Goal: Task Accomplishment & Management: Complete application form

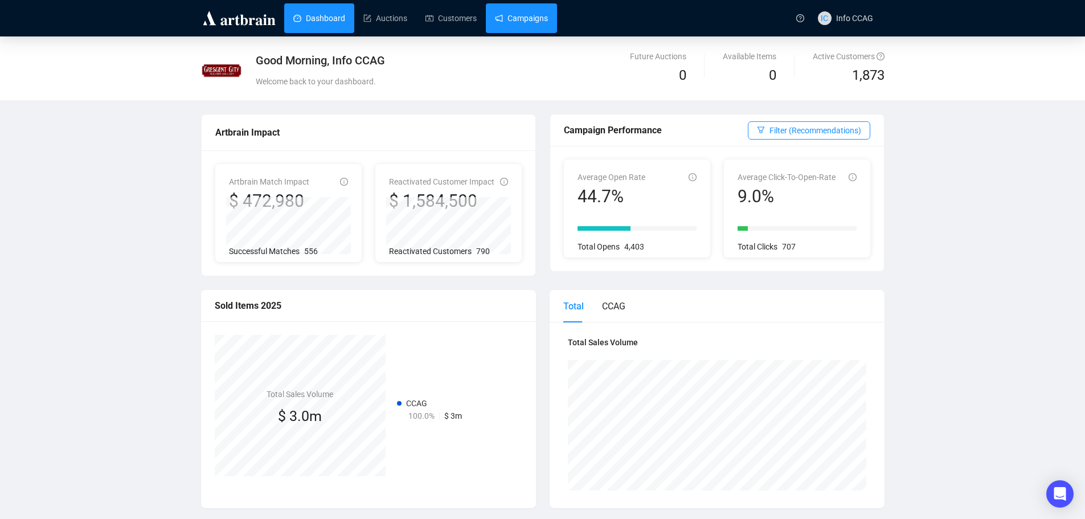
click at [538, 17] on link "Campaigns" at bounding box center [521, 18] width 53 height 30
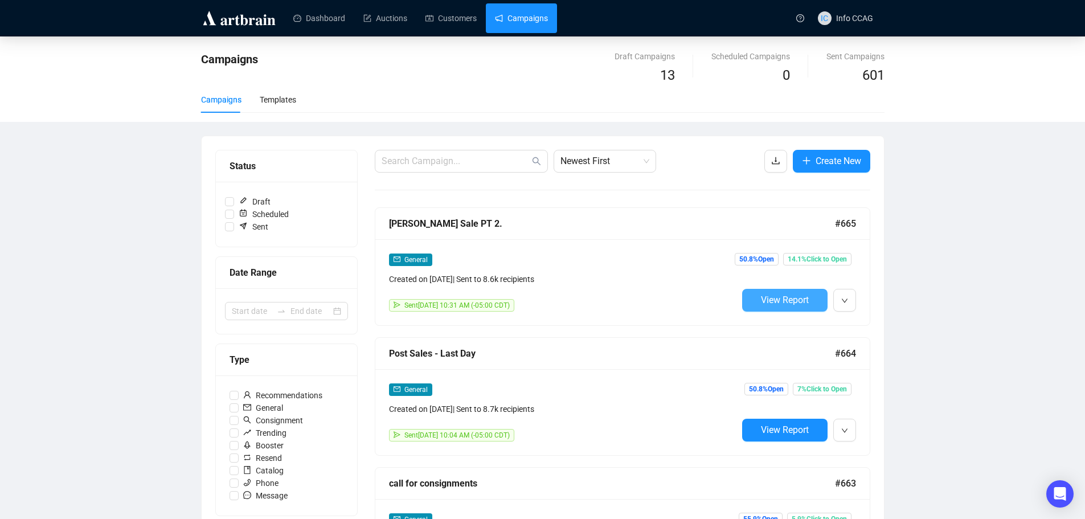
click at [762, 299] on span "View Report" at bounding box center [785, 300] width 48 height 11
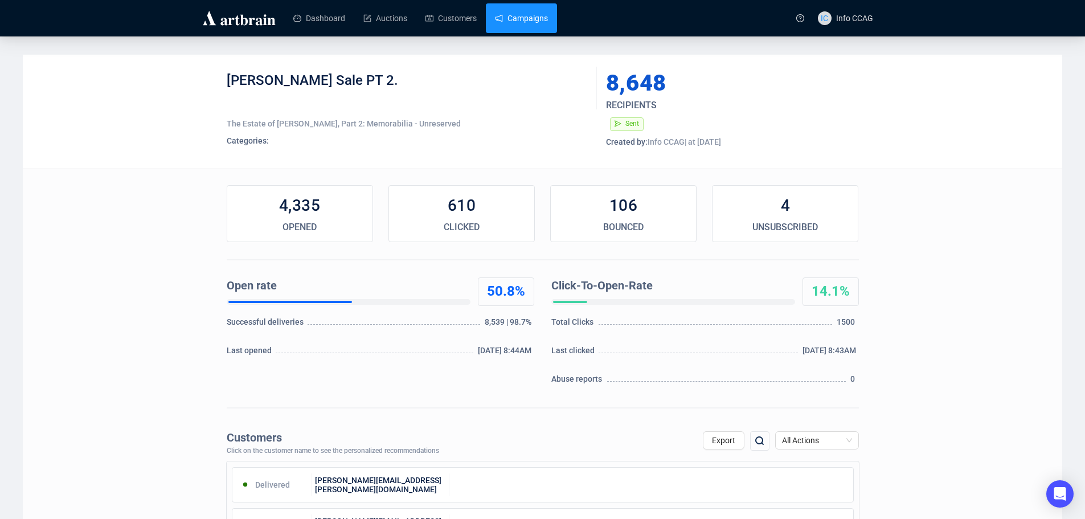
click at [521, 22] on link "Campaigns" at bounding box center [521, 18] width 53 height 30
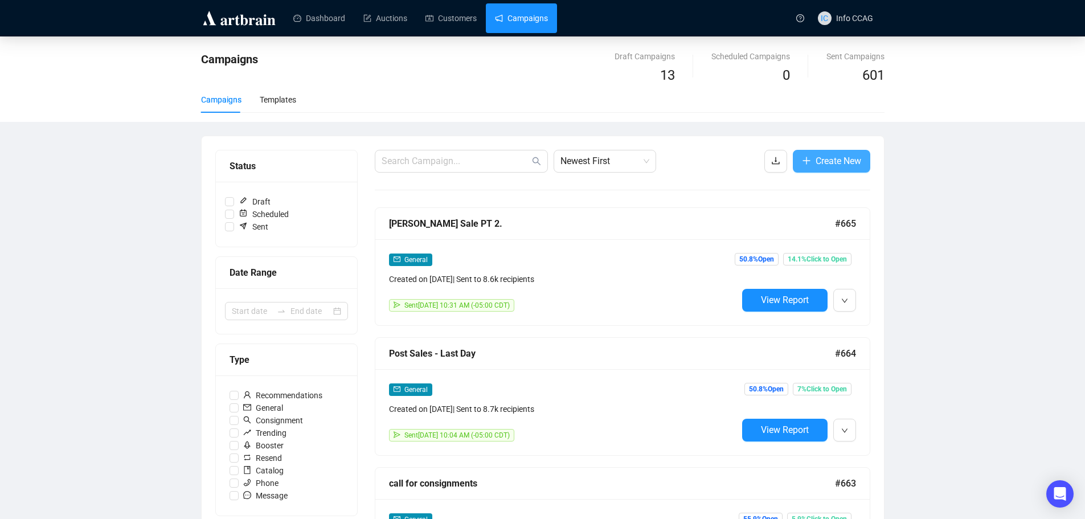
click at [829, 161] on span "Create New" at bounding box center [839, 161] width 46 height 14
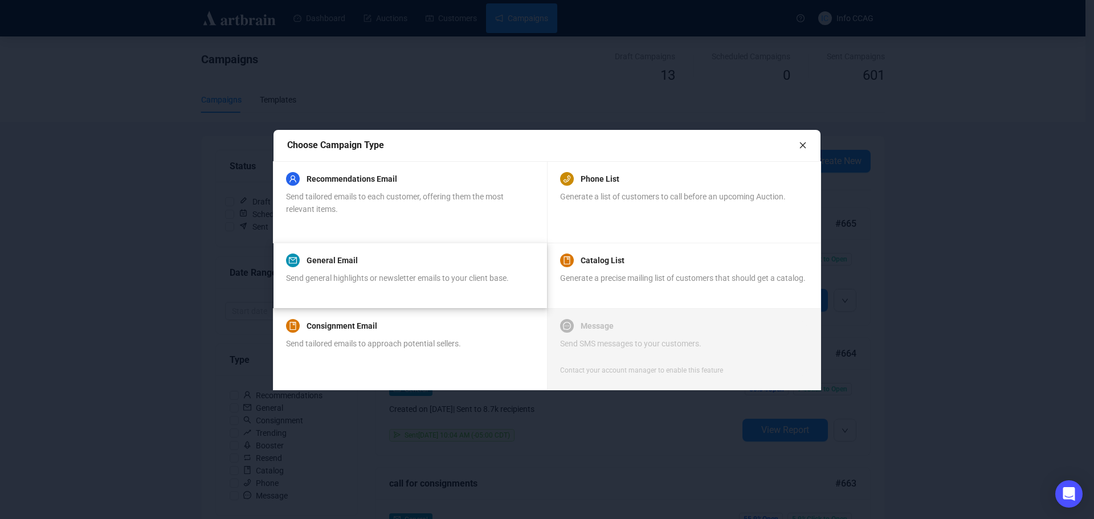
click at [409, 270] on div "General Email Send general highlights or newsletter emails to your client base." at bounding box center [397, 275] width 223 height 43
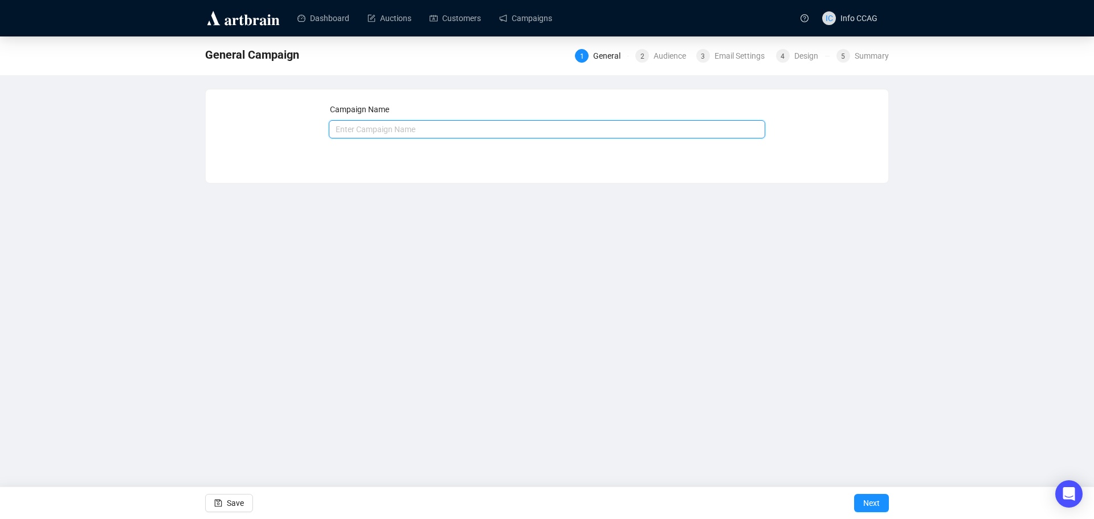
click at [410, 128] on input "text" at bounding box center [547, 129] width 437 height 18
type input "[PERSON_NAME] Sale Pt 2. - 2"
click at [866, 501] on span "Next" at bounding box center [871, 503] width 17 height 32
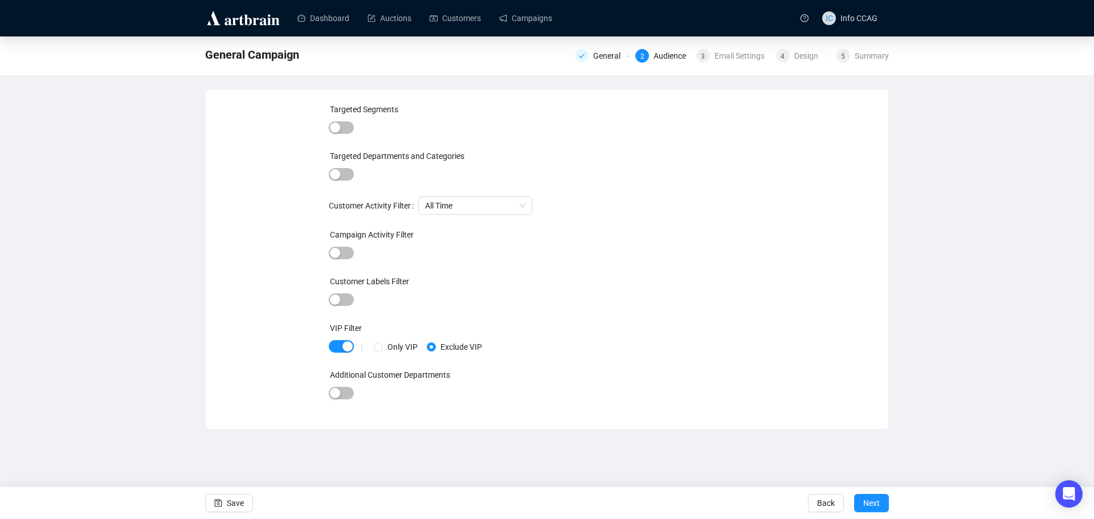
click at [342, 244] on div "Campaign Activity Filter" at bounding box center [547, 236] width 437 height 17
click at [345, 254] on span "button" at bounding box center [341, 253] width 25 height 13
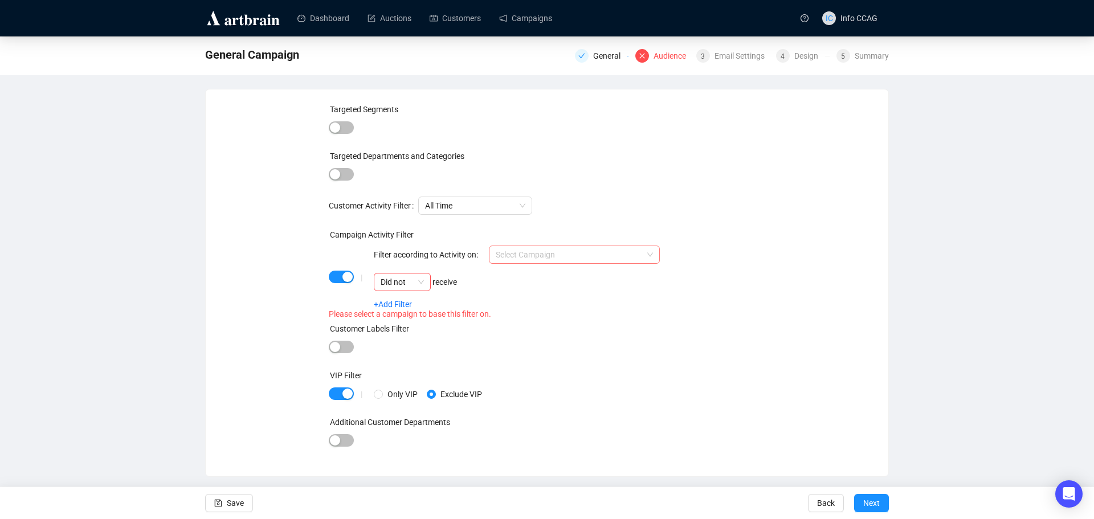
click at [560, 262] on input "search" at bounding box center [569, 254] width 147 height 17
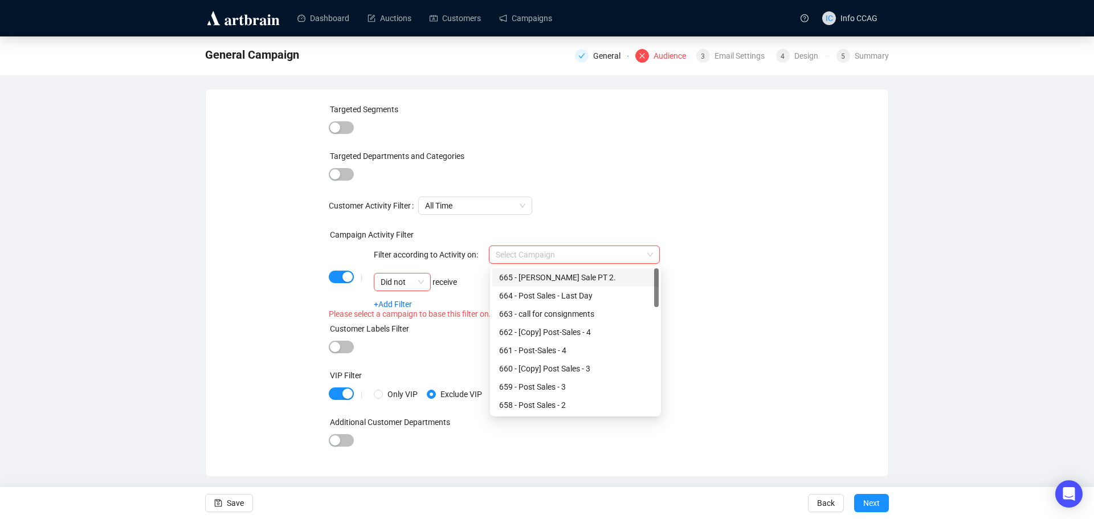
click at [562, 277] on div "665 - [PERSON_NAME] Sale PT 2." at bounding box center [575, 277] width 153 height 13
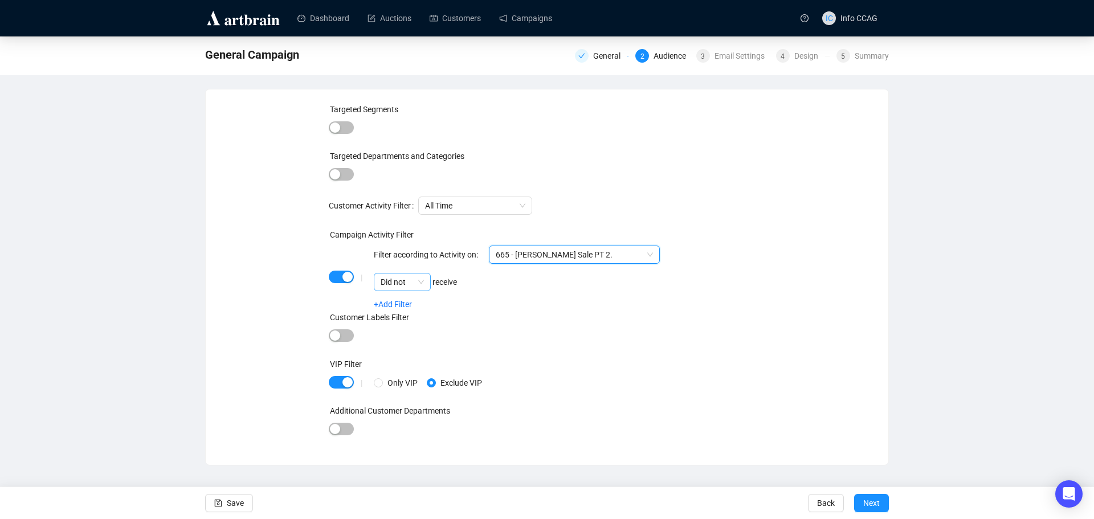
click at [422, 284] on span "Did not" at bounding box center [402, 282] width 43 height 17
click at [407, 304] on div "Did" at bounding box center [402, 305] width 39 height 13
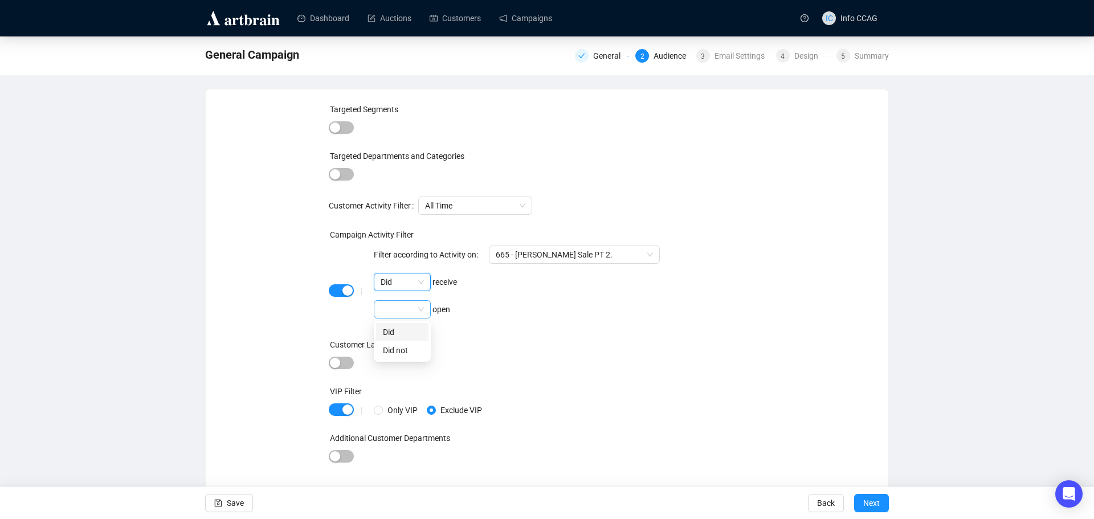
click at [416, 306] on span at bounding box center [402, 309] width 43 height 17
click at [410, 326] on div "Did" at bounding box center [402, 332] width 39 height 13
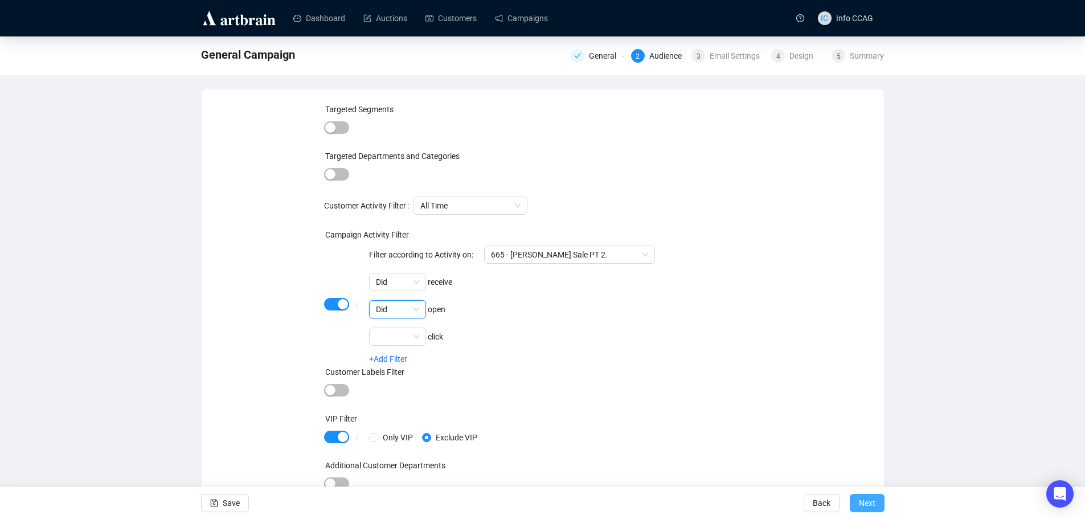
click at [872, 503] on span "Next" at bounding box center [867, 503] width 17 height 32
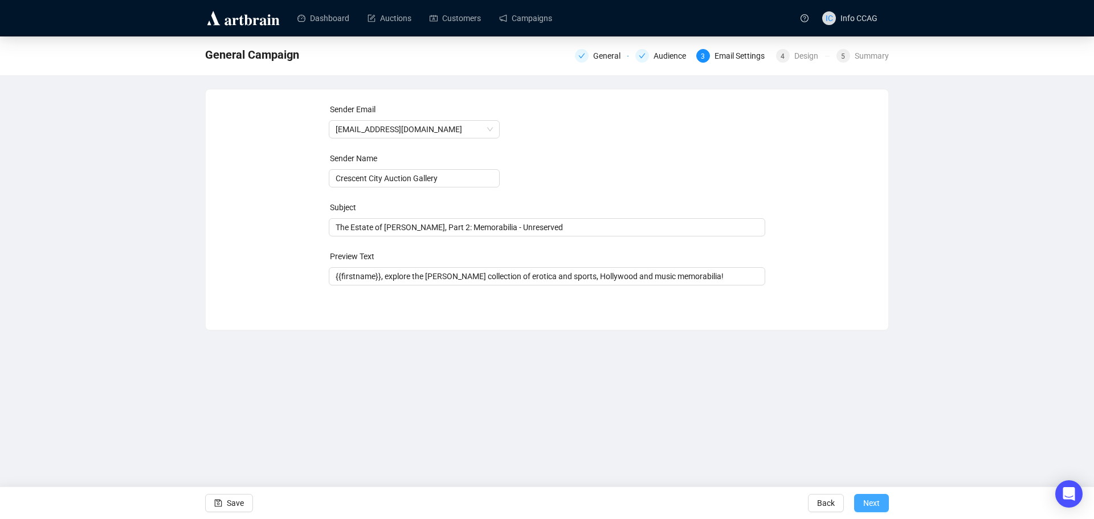
click at [871, 507] on span "Next" at bounding box center [871, 503] width 17 height 32
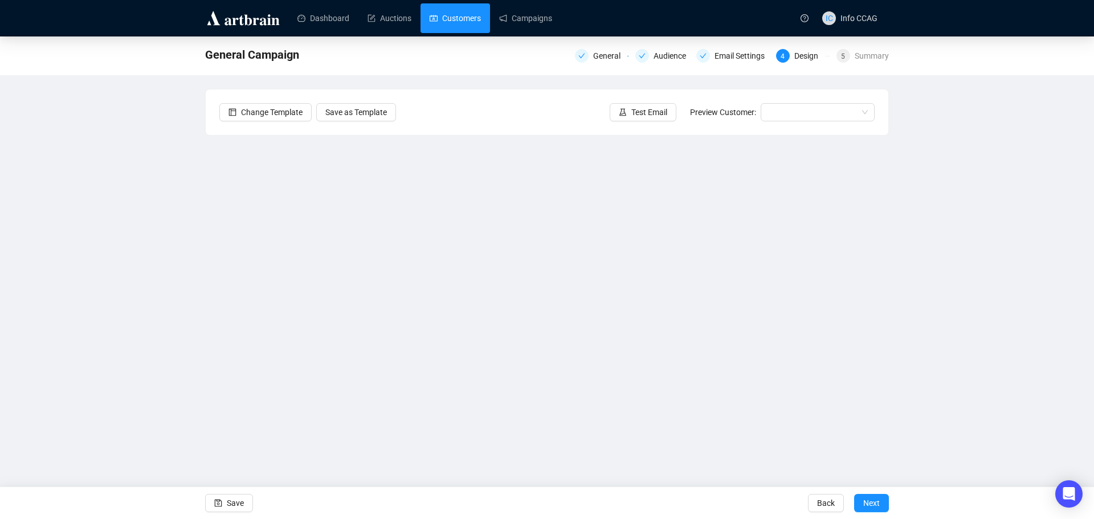
click at [457, 19] on link "Customers" at bounding box center [455, 18] width 51 height 30
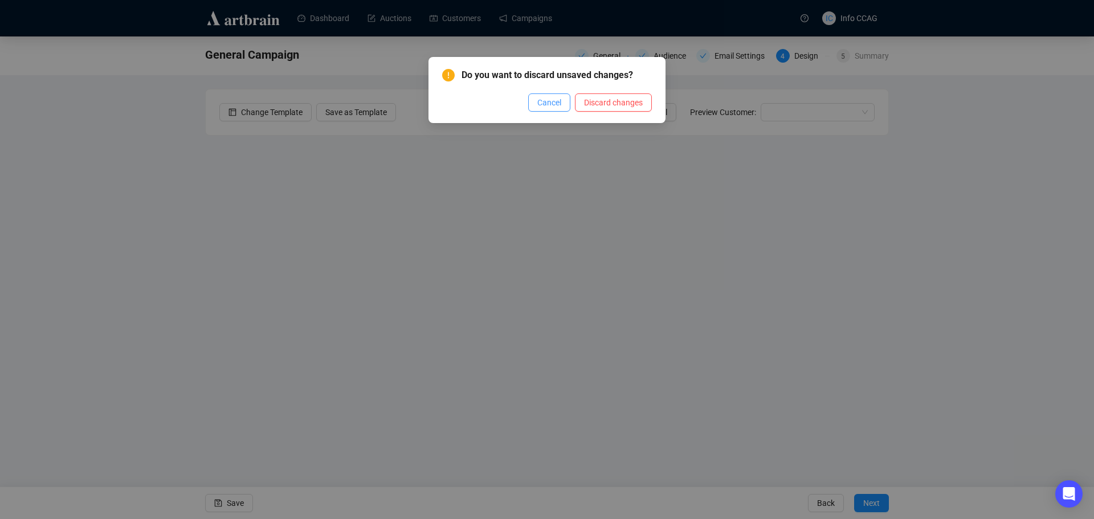
click at [544, 103] on span "Cancel" at bounding box center [549, 102] width 24 height 13
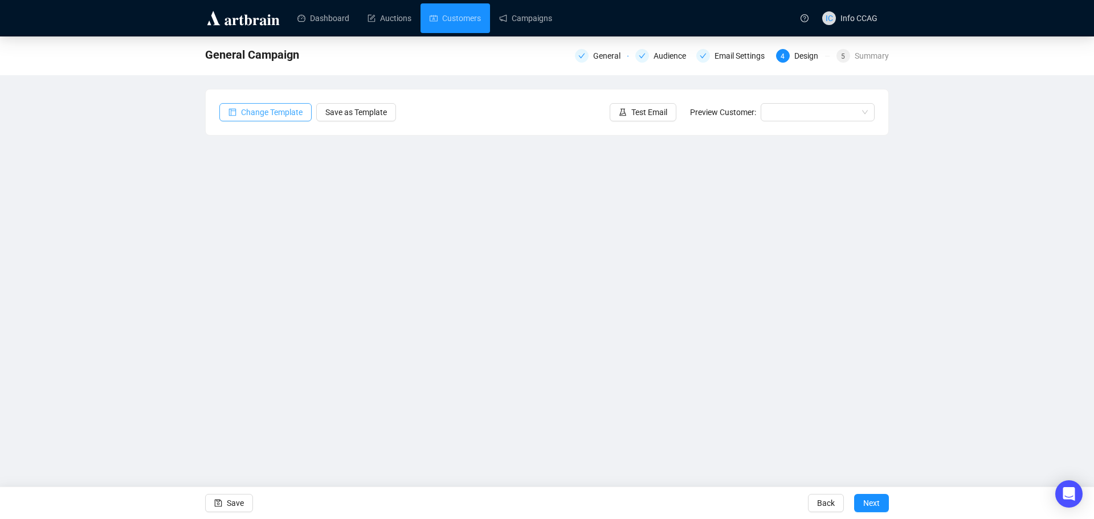
click at [283, 111] on span "Change Template" at bounding box center [272, 112] width 62 height 13
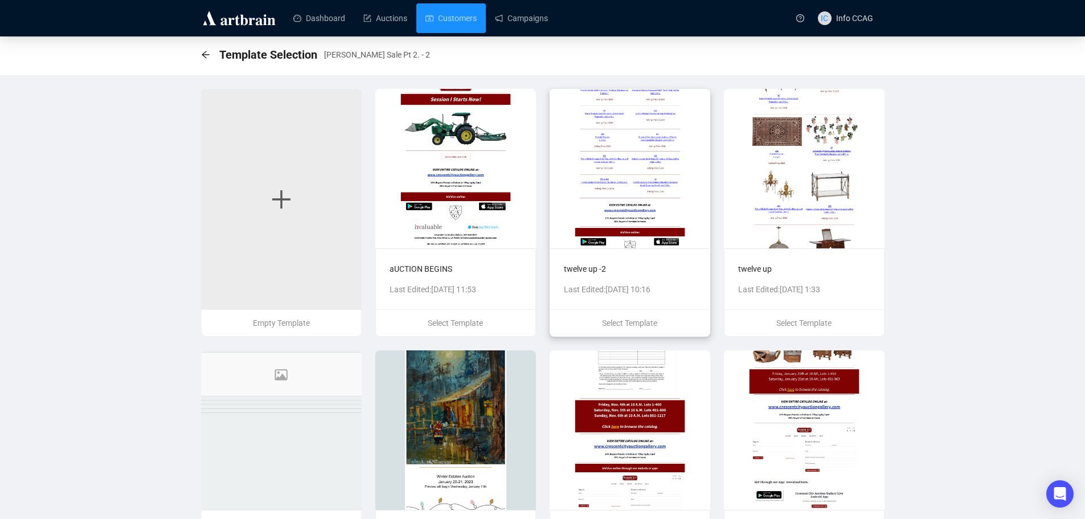
click at [643, 193] on img at bounding box center [630, 169] width 161 height 160
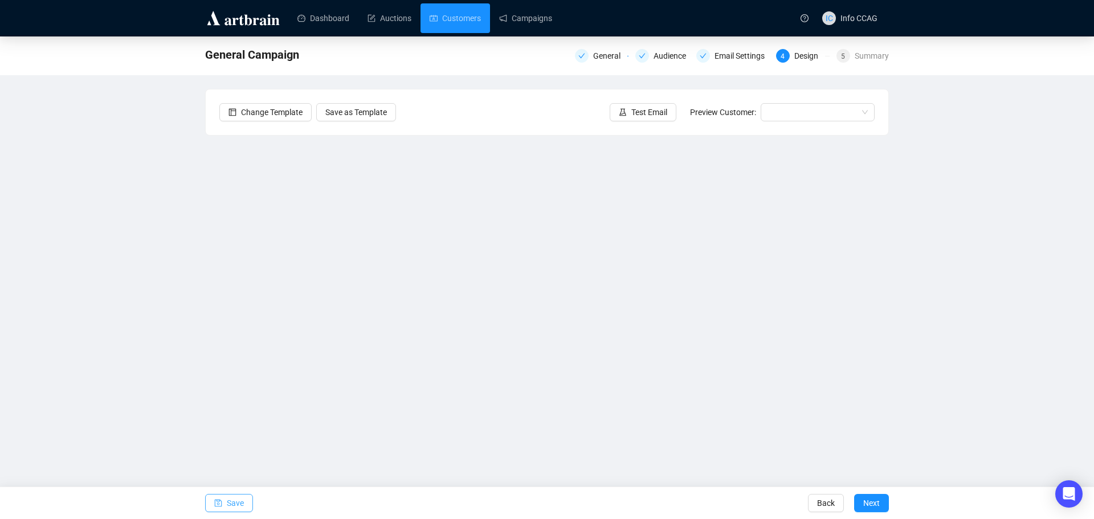
click at [244, 501] on button "Save" at bounding box center [229, 503] width 48 height 18
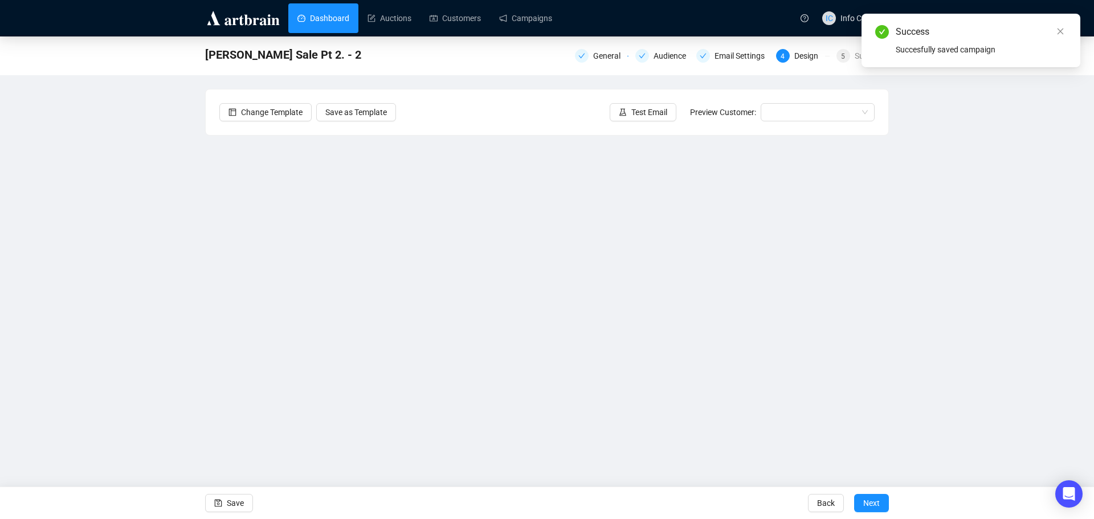
click at [333, 19] on link "Dashboard" at bounding box center [323, 18] width 52 height 30
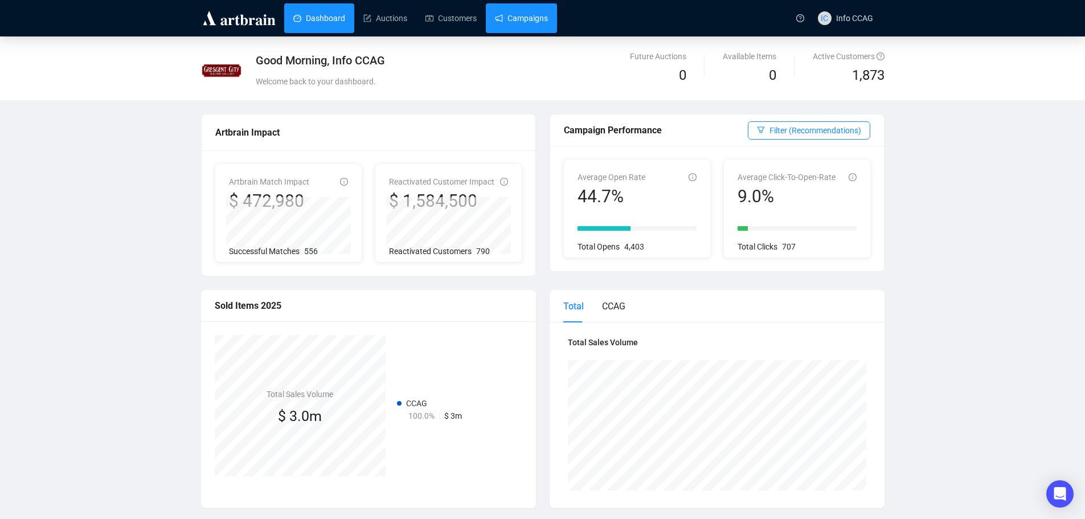
click at [495, 20] on link "Campaigns" at bounding box center [521, 18] width 53 height 30
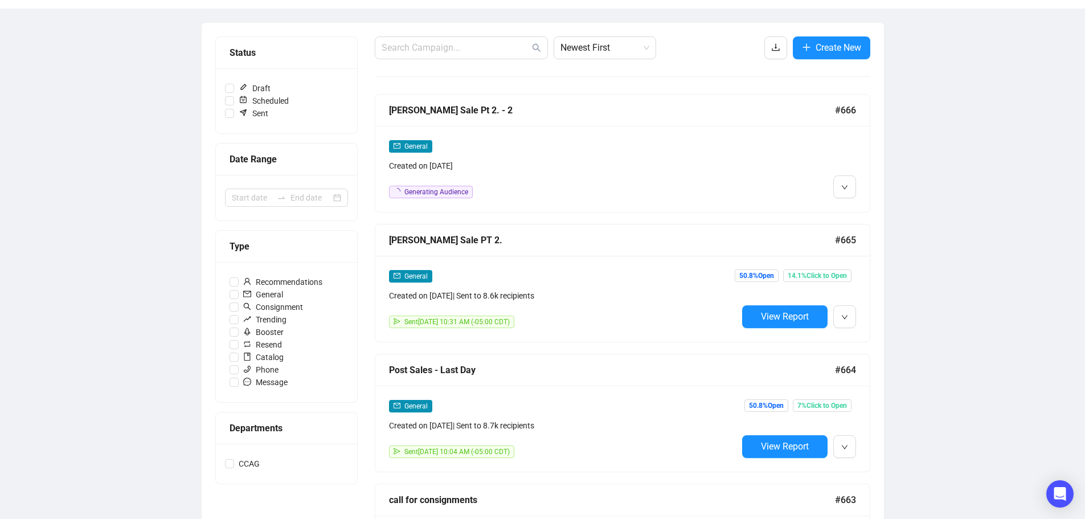
scroll to position [114, 0]
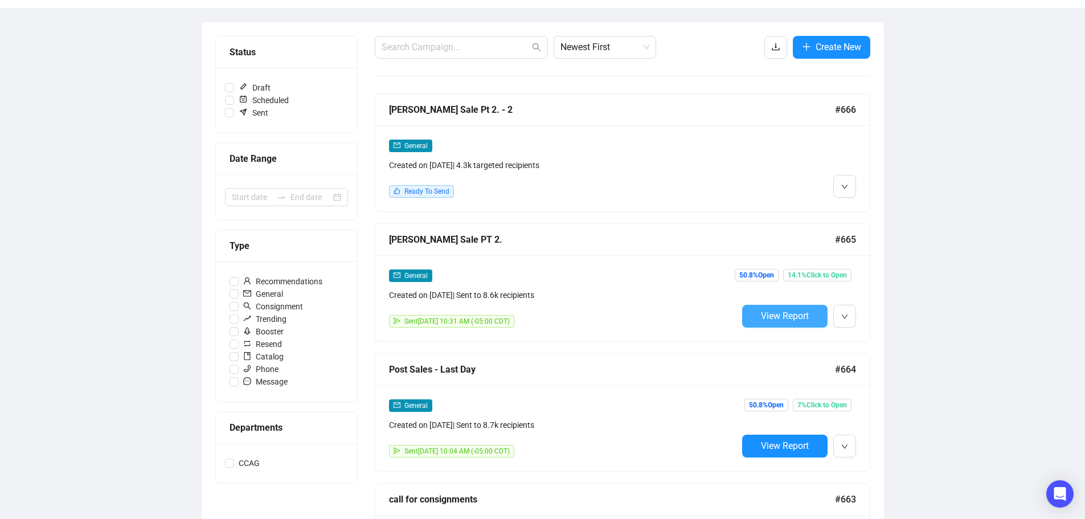
click at [799, 319] on span "View Report" at bounding box center [785, 316] width 48 height 11
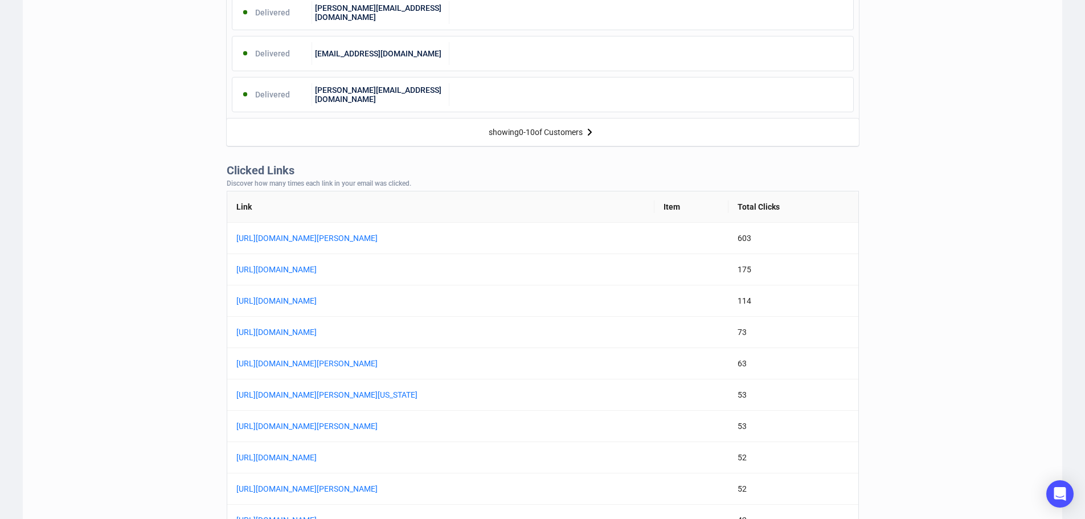
scroll to position [855, 0]
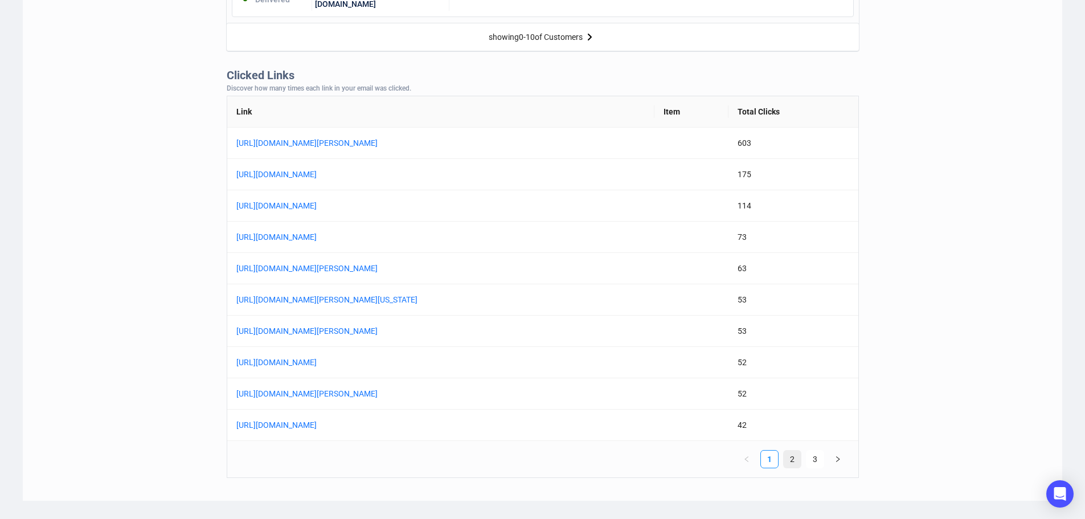
click at [795, 458] on link "2" at bounding box center [792, 459] width 17 height 17
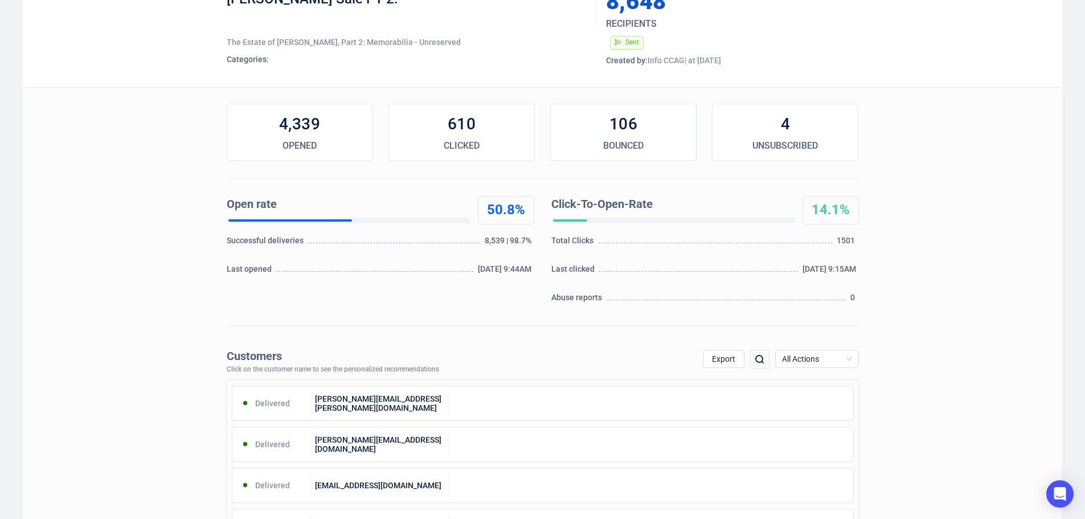
scroll to position [0, 0]
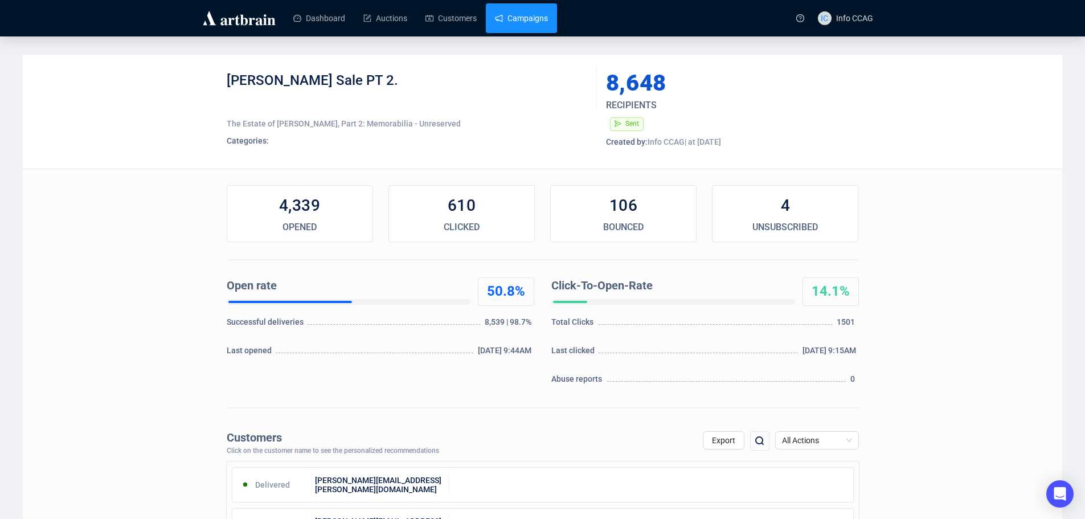
click at [524, 17] on link "Campaigns" at bounding box center [521, 18] width 53 height 30
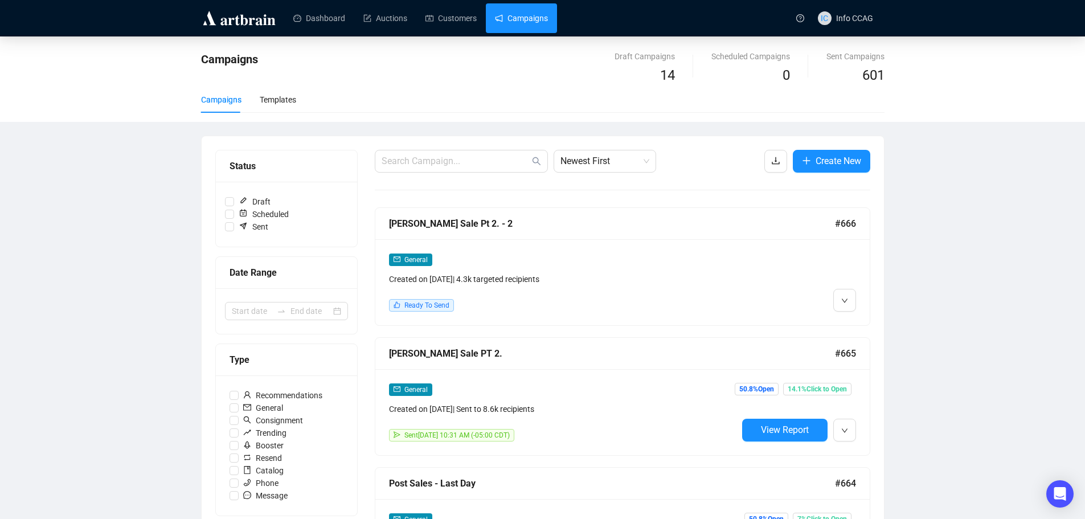
click at [674, 291] on div "General Created on [DATE] | 4.3k targeted recipients Ready To Send" at bounding box center [563, 282] width 349 height 59
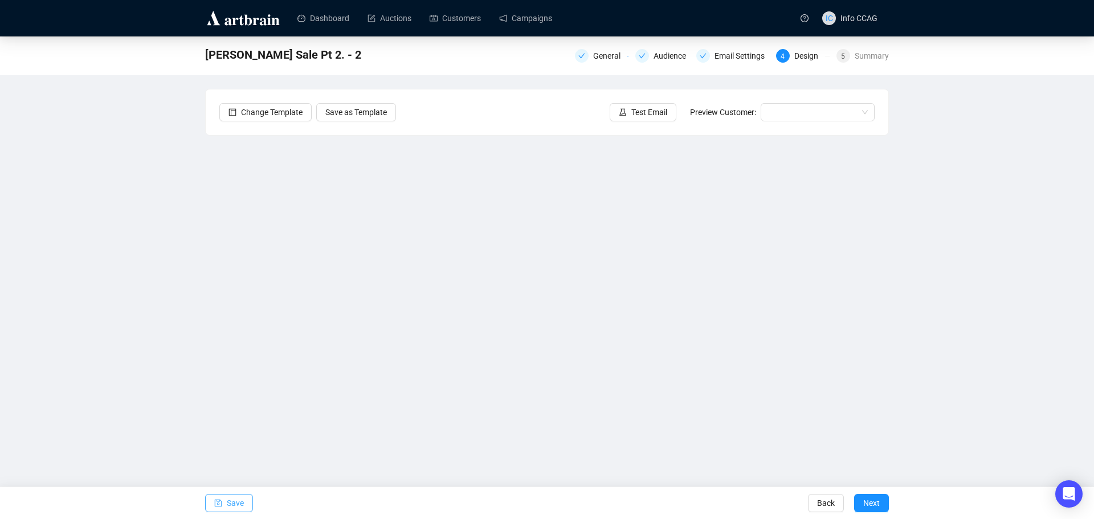
click at [229, 500] on span "Save" at bounding box center [235, 503] width 17 height 32
click at [240, 504] on span "Save" at bounding box center [235, 503] width 17 height 32
click at [235, 503] on span "Save" at bounding box center [235, 503] width 17 height 32
click at [244, 506] on button "Save" at bounding box center [229, 503] width 48 height 18
click at [221, 504] on icon "save" at bounding box center [218, 503] width 8 height 8
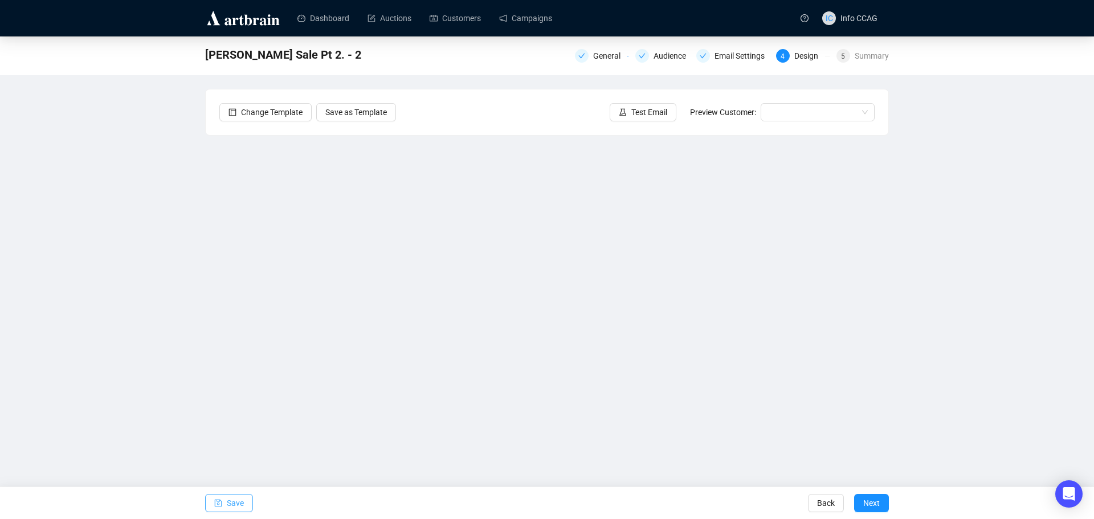
click at [994, 96] on div "[PERSON_NAME] Sale Pt 2. - 2 General Audience Email Settings 4 Design 5 Summary…" at bounding box center [547, 246] width 1094 height 421
click at [225, 502] on button "Save" at bounding box center [229, 503] width 48 height 18
click at [548, 93] on div "Change Template Save as Template Test Email Preview Customer:" at bounding box center [547, 112] width 683 height 46
click at [232, 497] on span "Save" at bounding box center [235, 503] width 17 height 32
click at [226, 501] on button "Save" at bounding box center [229, 503] width 48 height 18
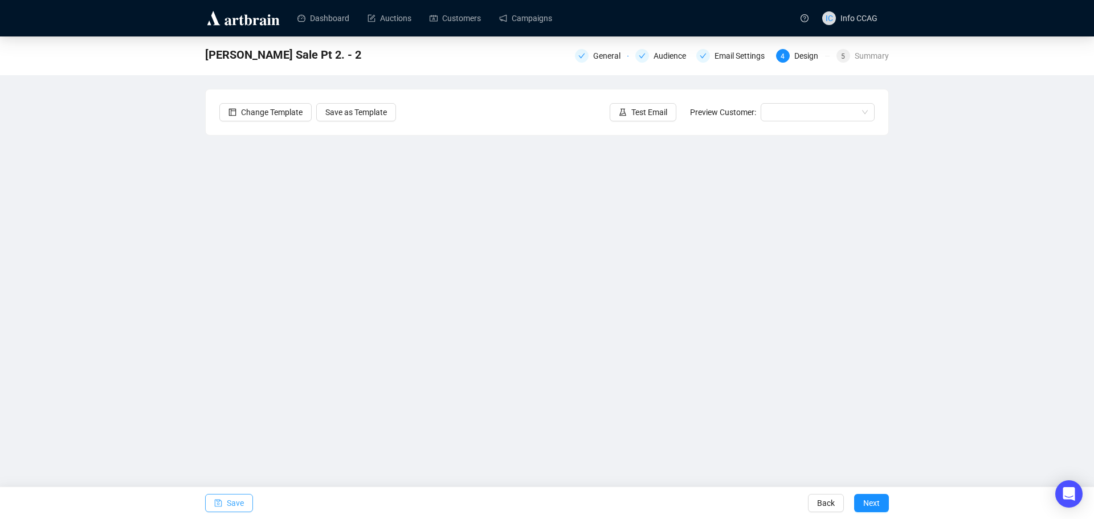
click at [239, 499] on span "Save" at bounding box center [235, 503] width 17 height 32
click at [233, 505] on span "Save" at bounding box center [235, 503] width 17 height 32
click at [231, 506] on span "Save" at bounding box center [235, 503] width 17 height 32
click at [224, 499] on button "Save" at bounding box center [229, 503] width 48 height 18
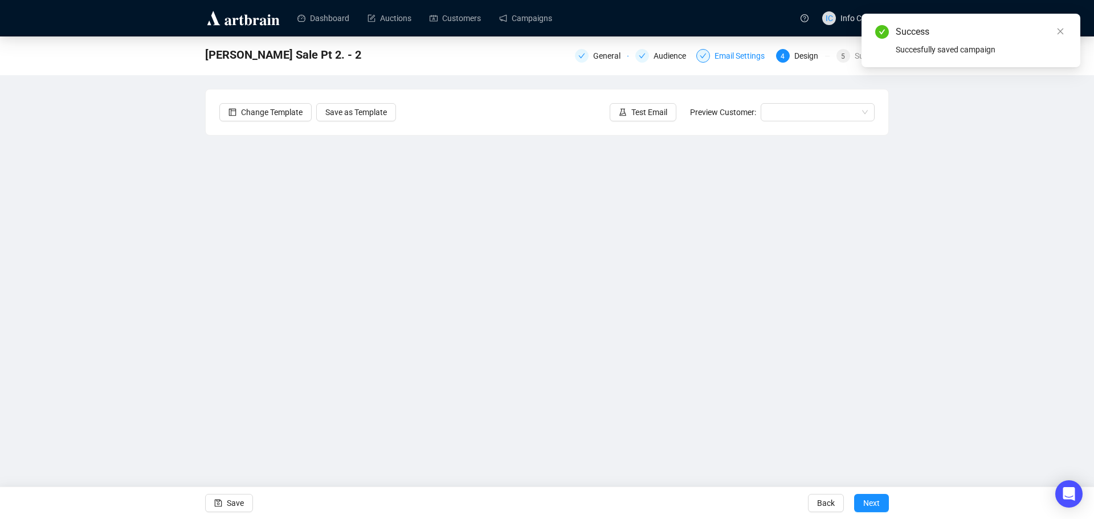
click at [729, 58] on div "Email Settings" at bounding box center [743, 56] width 57 height 14
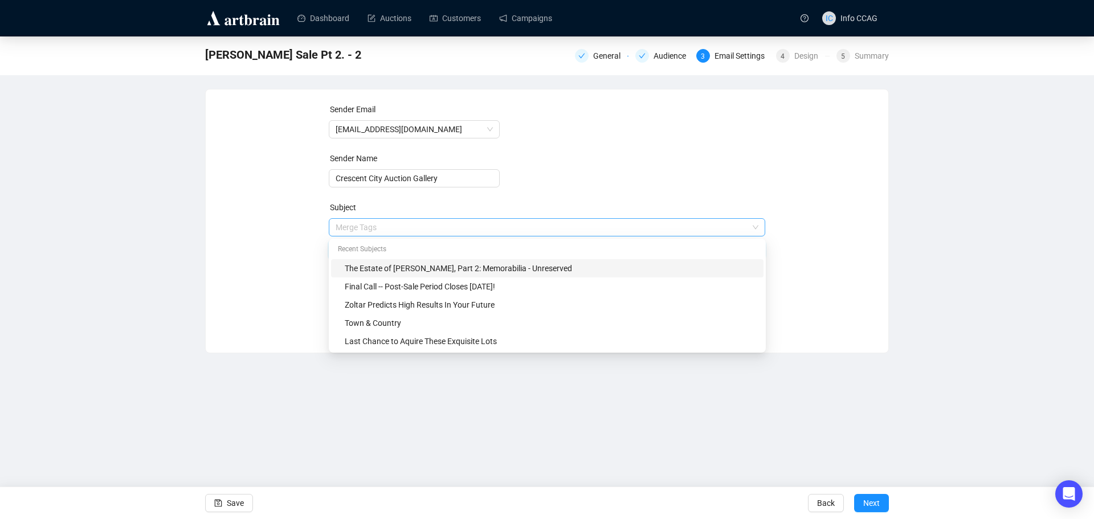
drag, startPoint x: 574, startPoint y: 230, endPoint x: 530, endPoint y: 226, distance: 44.0
click at [530, 226] on span "Merge Tags The Estate of [PERSON_NAME], Part 2: Memorabilia - Unreserved" at bounding box center [547, 239] width 437 height 32
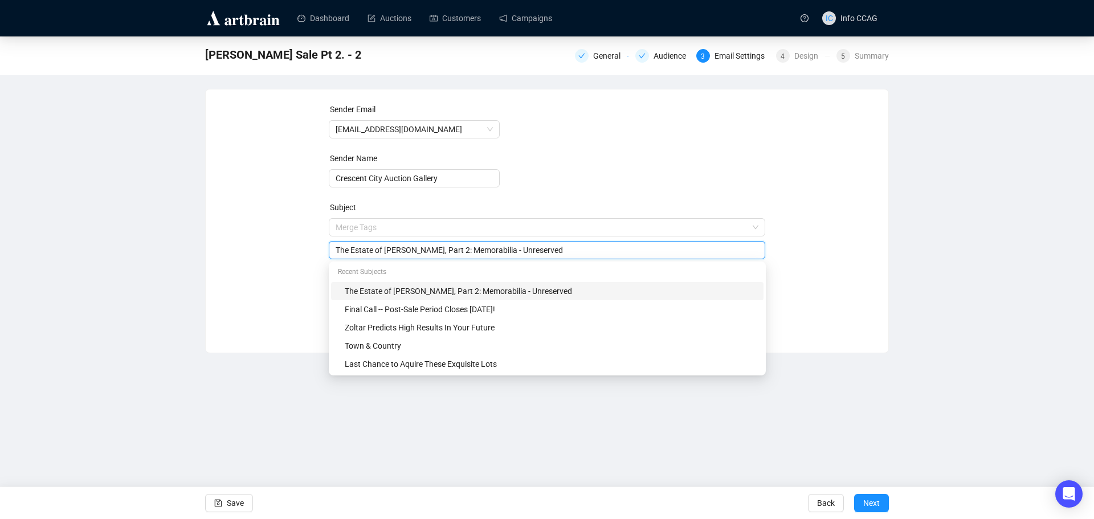
click at [567, 246] on input "The Estate of [PERSON_NAME], Part 2: Memorabilia - Unreserved" at bounding box center [547, 250] width 423 height 13
drag, startPoint x: 568, startPoint y: 251, endPoint x: 302, endPoint y: 259, distance: 266.2
click at [302, 259] on div "Sender Email [EMAIL_ADDRESS][DOMAIN_NAME] Sender Name Crescent City Auction Gal…" at bounding box center [546, 212] width 655 height 219
click at [332, 248] on div "The Estate of [PERSON_NAME], Part 2: Memorabilia - Unreserved" at bounding box center [547, 250] width 437 height 18
click at [337, 248] on input "The Estate of [PERSON_NAME], Part 2: Memorabilia - Unreserved" at bounding box center [547, 250] width 423 height 13
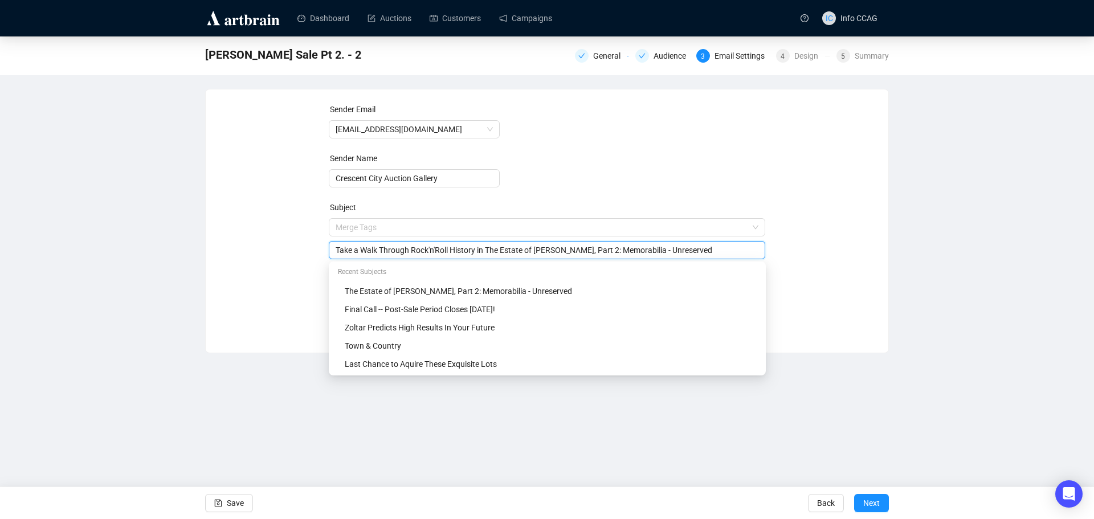
type input "Take a Walk Through Rock'n'Roll History in The Estate of [PERSON_NAME], Part 2:…"
click at [847, 194] on div "Sender Email [EMAIL_ADDRESS][DOMAIN_NAME] Sender Name Crescent City Auction Gal…" at bounding box center [546, 212] width 655 height 219
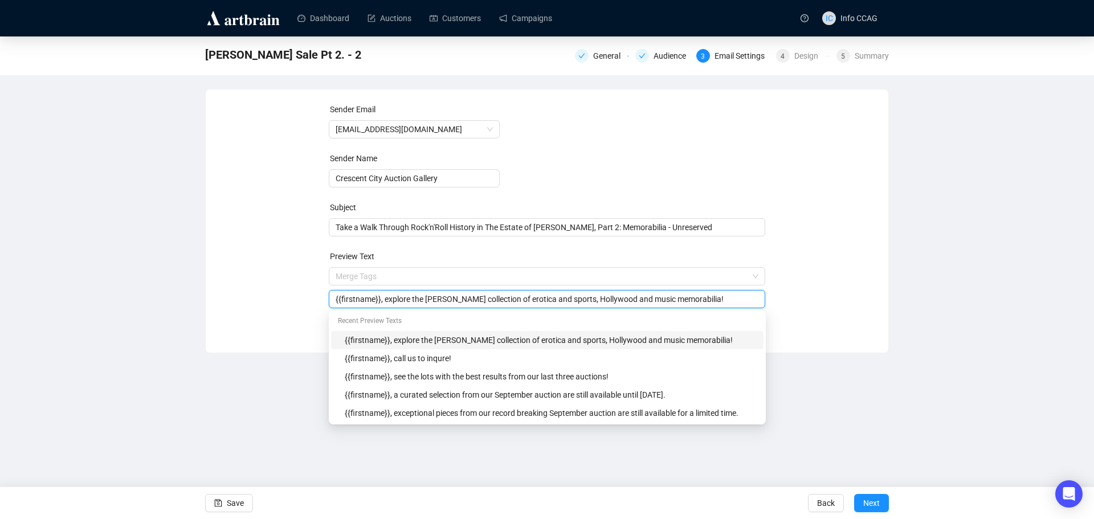
drag, startPoint x: 695, startPoint y: 299, endPoint x: 383, endPoint y: 301, distance: 311.1
click at [383, 301] on input "{{firstname}}, explore the [PERSON_NAME] collection of erotica and sports, Holl…" at bounding box center [547, 299] width 423 height 13
type input "{{firstname}}, [PERSON_NAME], [PERSON_NAME], [PERSON_NAME] and other rock'n'rol…"
click at [826, 300] on div "Sender Email [EMAIL_ADDRESS][DOMAIN_NAME] Sender Name Crescent City Auction Gal…" at bounding box center [546, 212] width 655 height 219
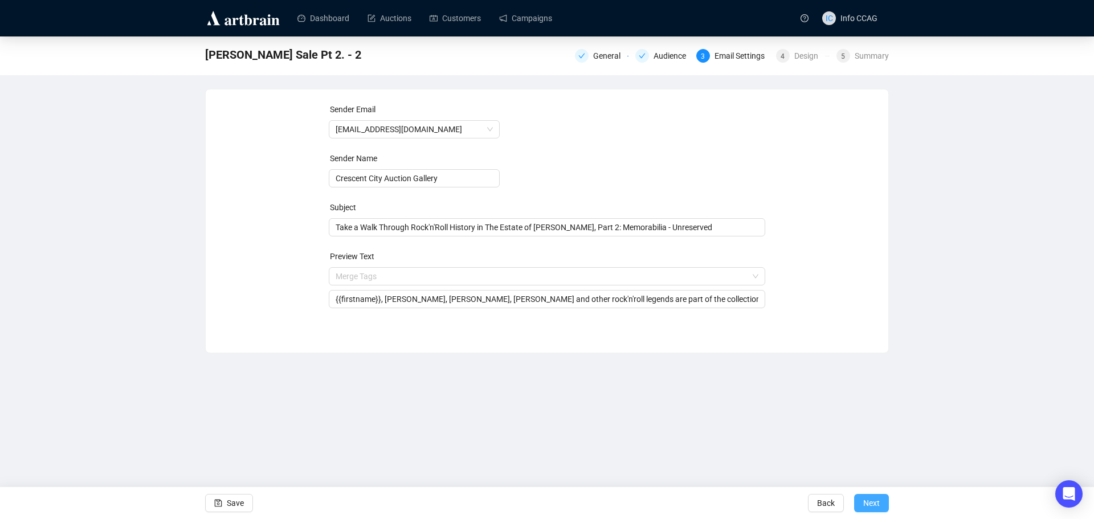
click at [854, 507] on button "Next" at bounding box center [871, 503] width 35 height 18
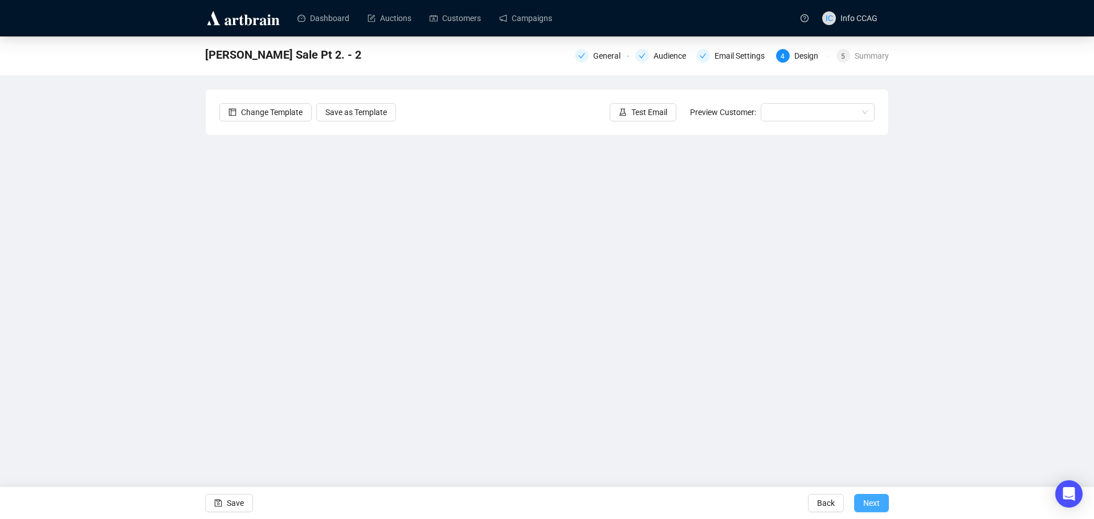
click at [874, 508] on span "Next" at bounding box center [871, 503] width 17 height 32
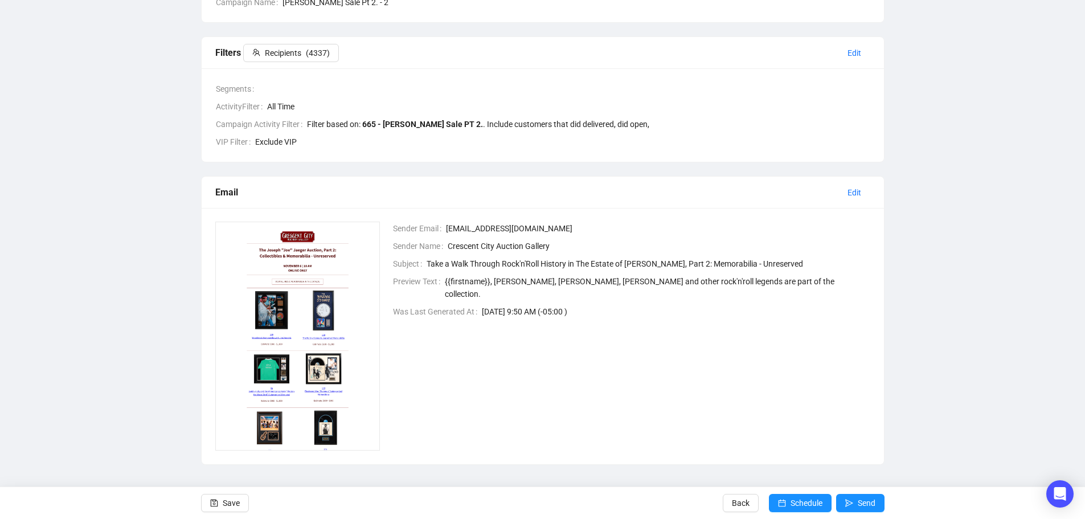
scroll to position [142, 0]
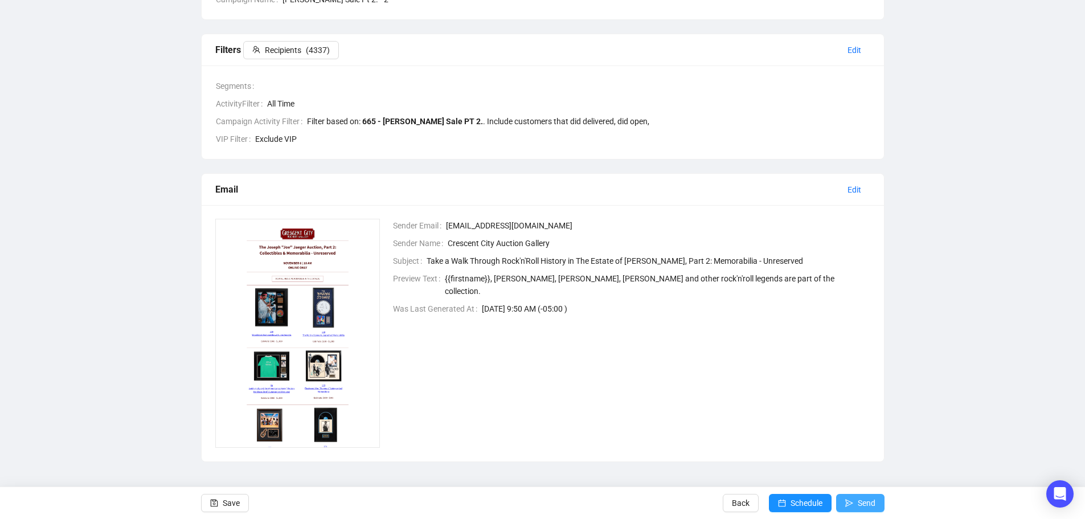
click at [858, 504] on span "Send" at bounding box center [867, 503] width 18 height 32
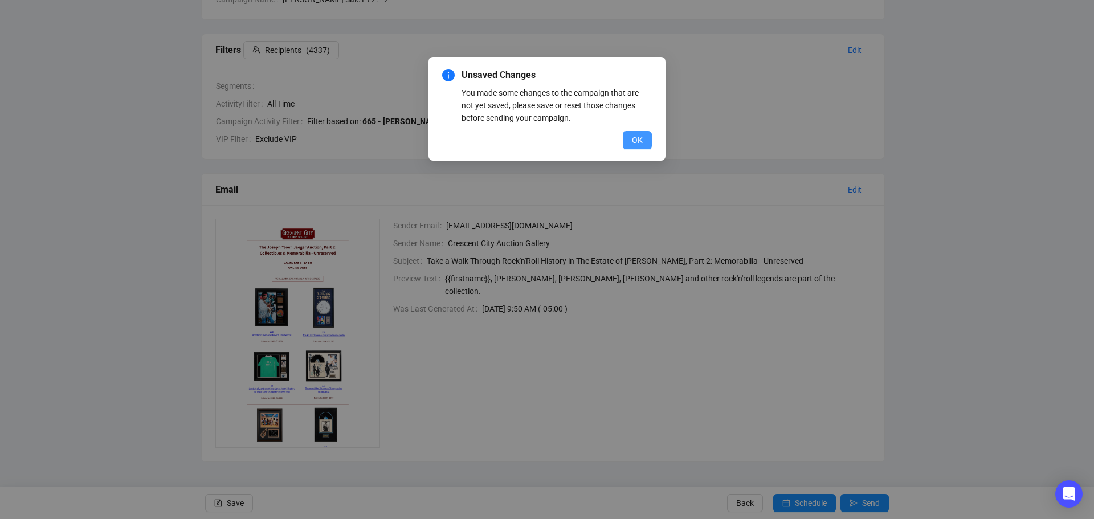
click at [626, 137] on button "OK" at bounding box center [637, 140] width 29 height 18
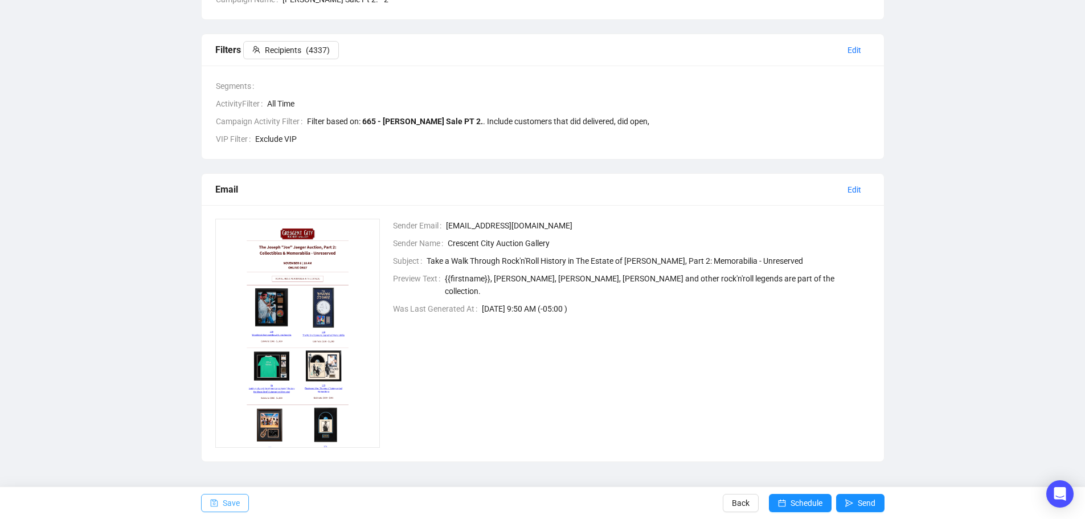
click at [227, 500] on span "Save" at bounding box center [231, 503] width 17 height 32
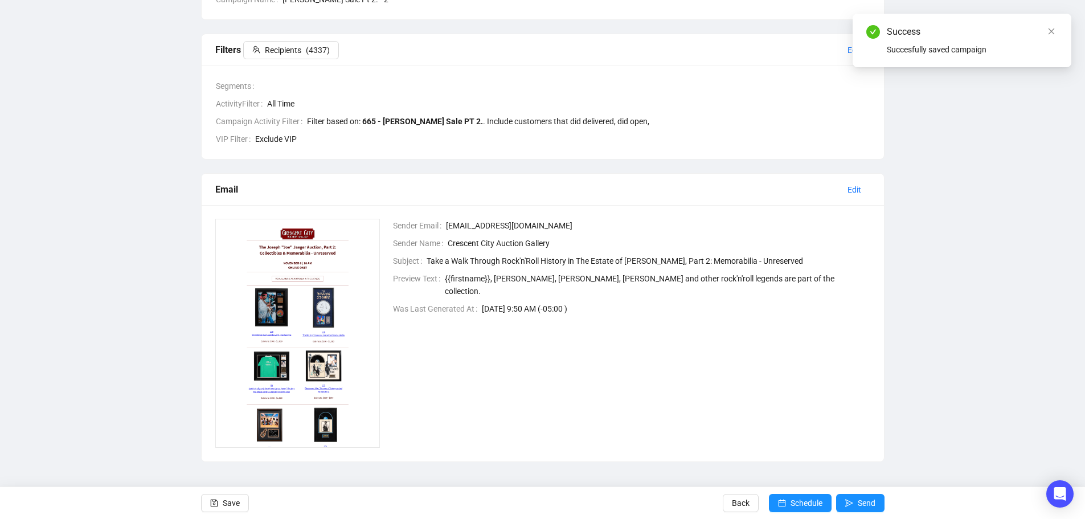
scroll to position [0, 0]
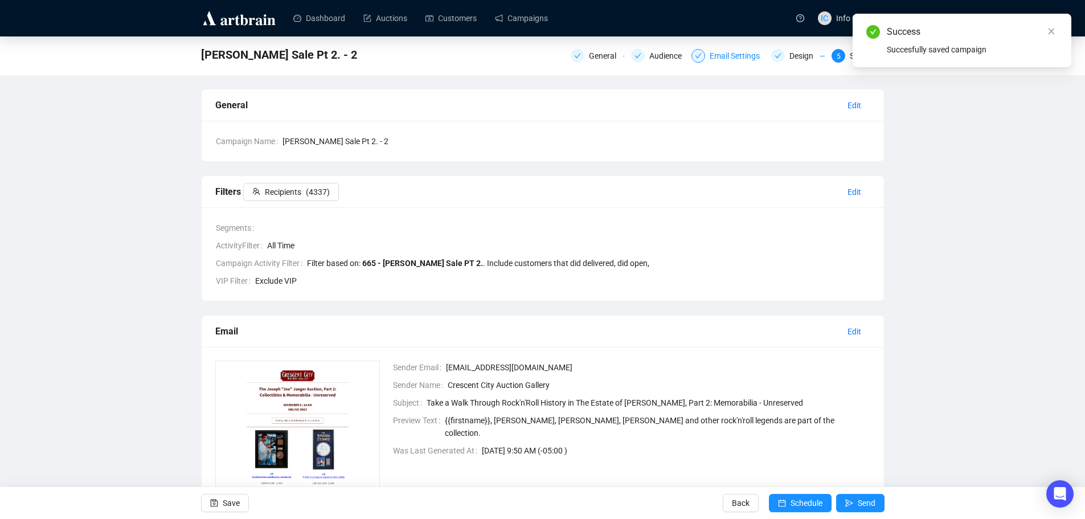
click at [713, 55] on div "Email Settings" at bounding box center [738, 56] width 57 height 14
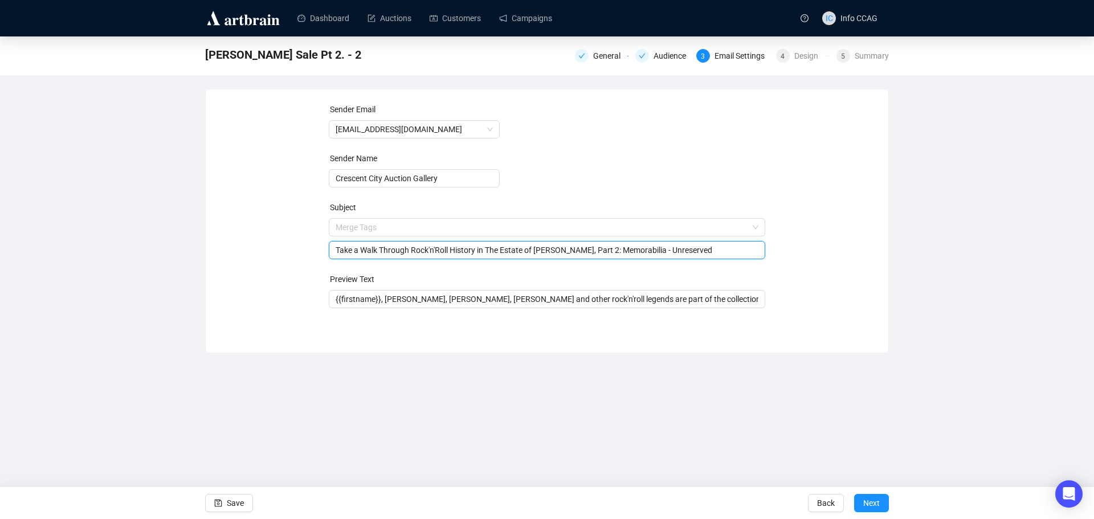
click at [427, 227] on span "Merge Tags Take a Walk Through Rock'n'Roll History in The Estate of [PERSON_NAM…" at bounding box center [547, 239] width 437 height 32
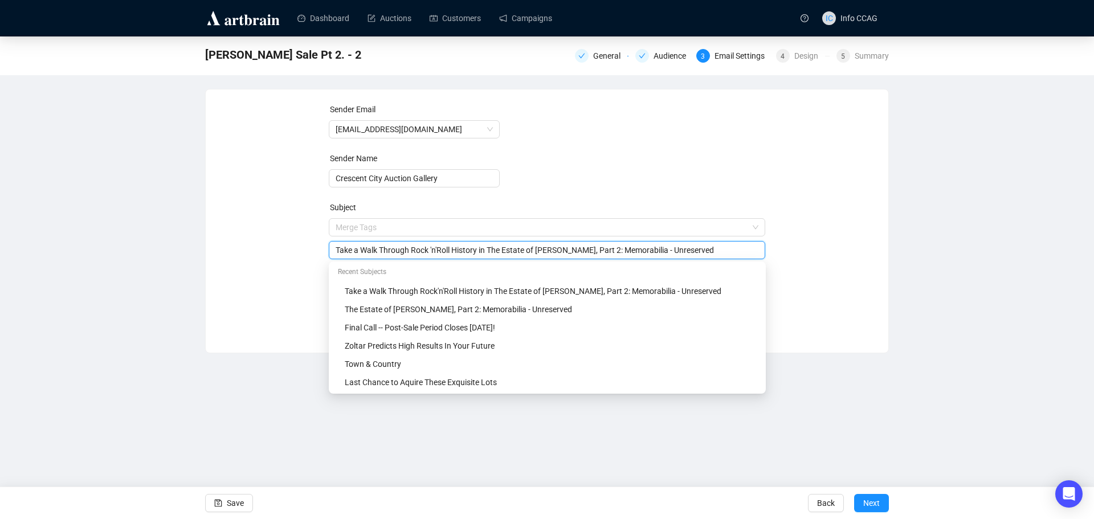
click at [437, 250] on input "Take a Walk Through Rock 'n'Roll History in The Estate of [PERSON_NAME], Part 2…" at bounding box center [547, 250] width 423 height 13
type input "Take a Walk Through Rock 'n' Roll History in The Estate of [PERSON_NAME], Part …"
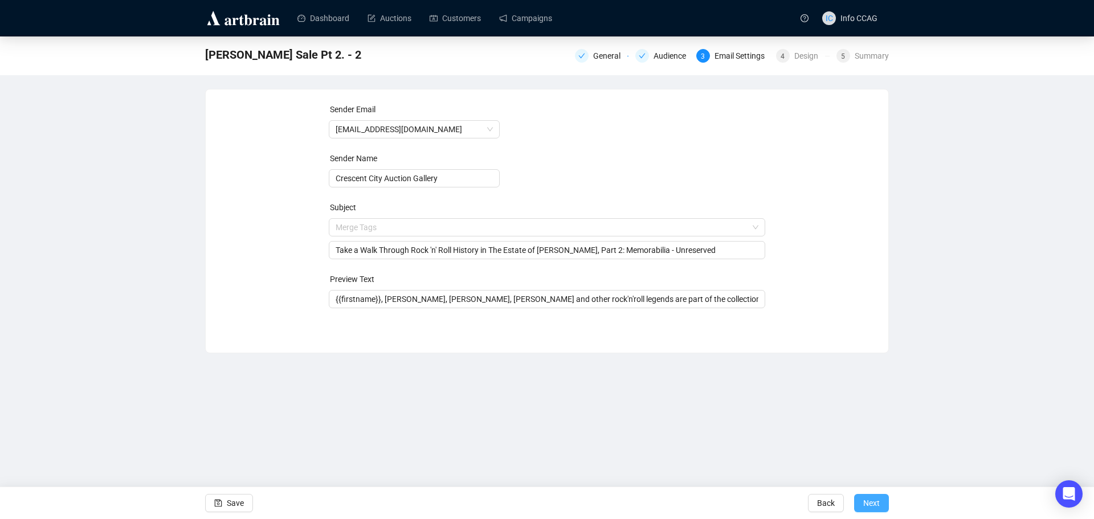
click at [874, 501] on span "Next" at bounding box center [871, 503] width 17 height 32
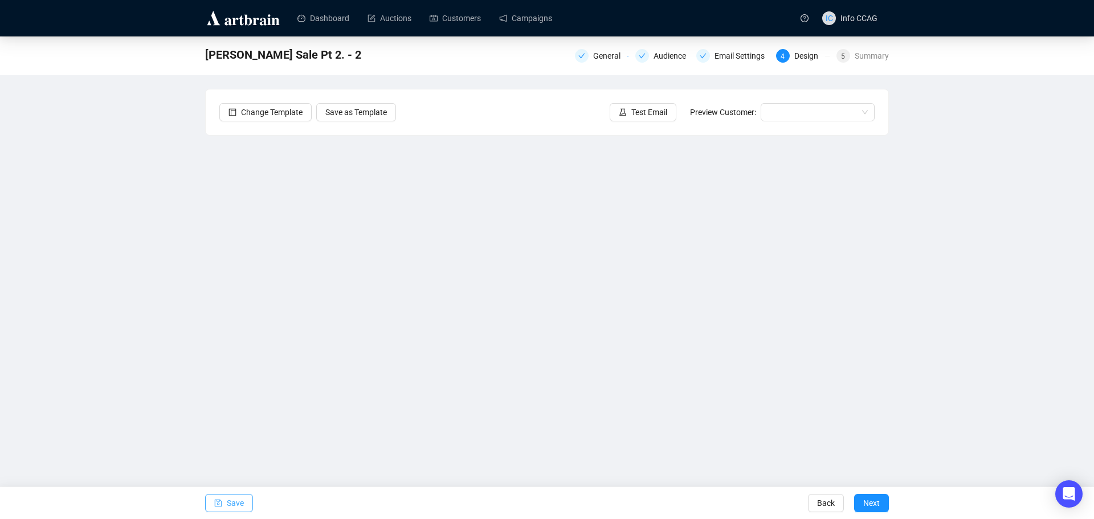
click at [230, 500] on span "Save" at bounding box center [235, 503] width 17 height 32
click at [843, 55] on span "5" at bounding box center [843, 56] width 4 height 8
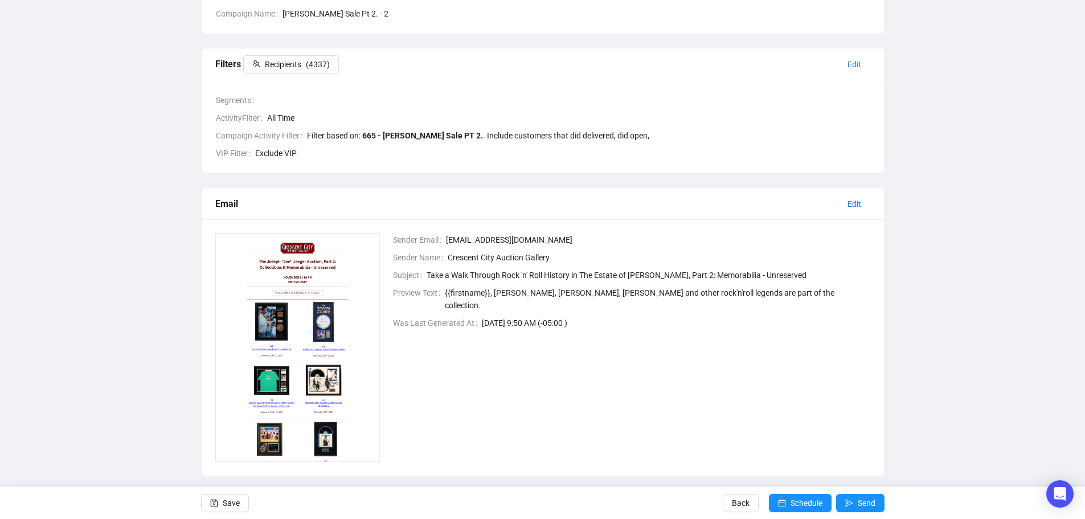
scroll to position [142, 0]
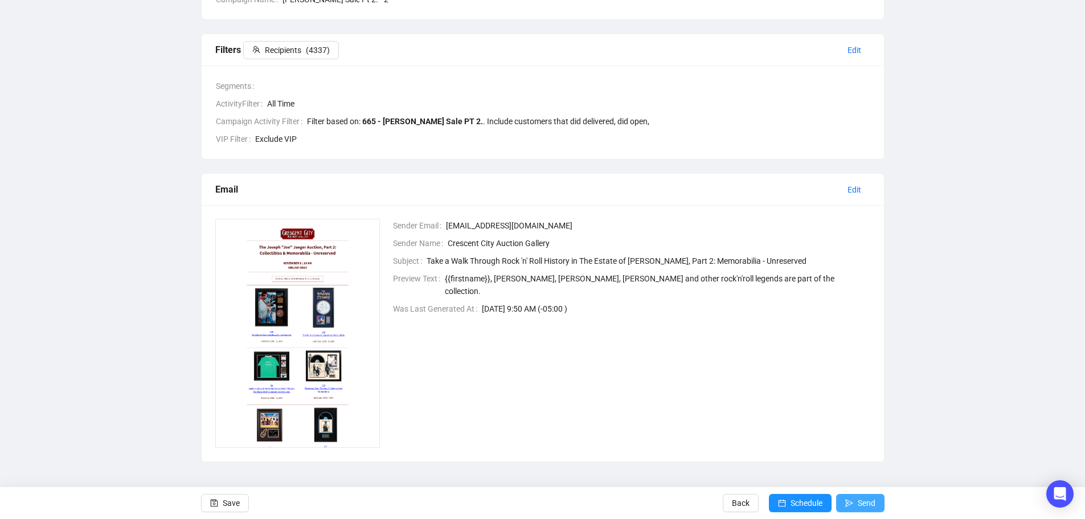
click at [862, 503] on span "Send" at bounding box center [867, 503] width 18 height 32
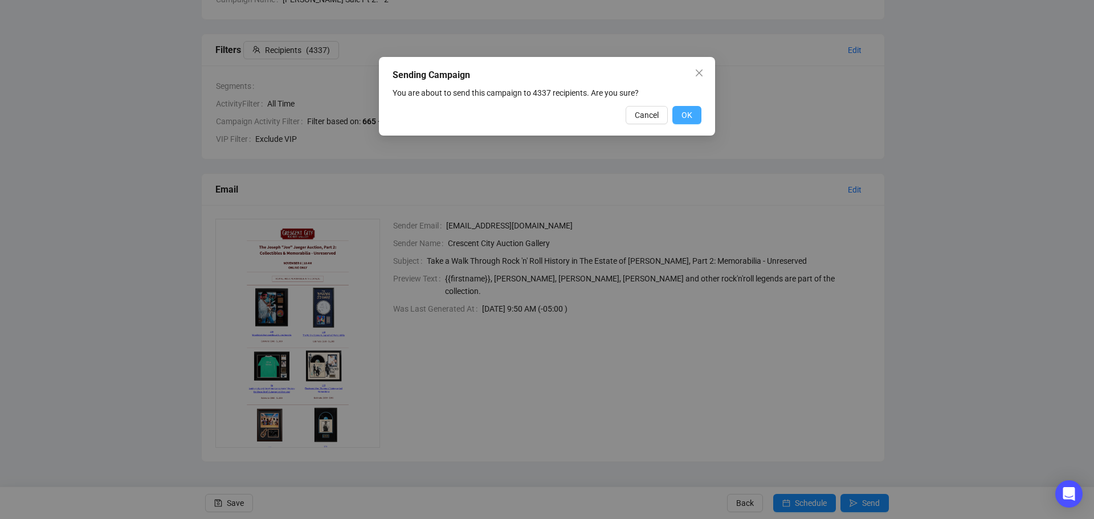
click at [684, 117] on span "OK" at bounding box center [686, 115] width 11 height 13
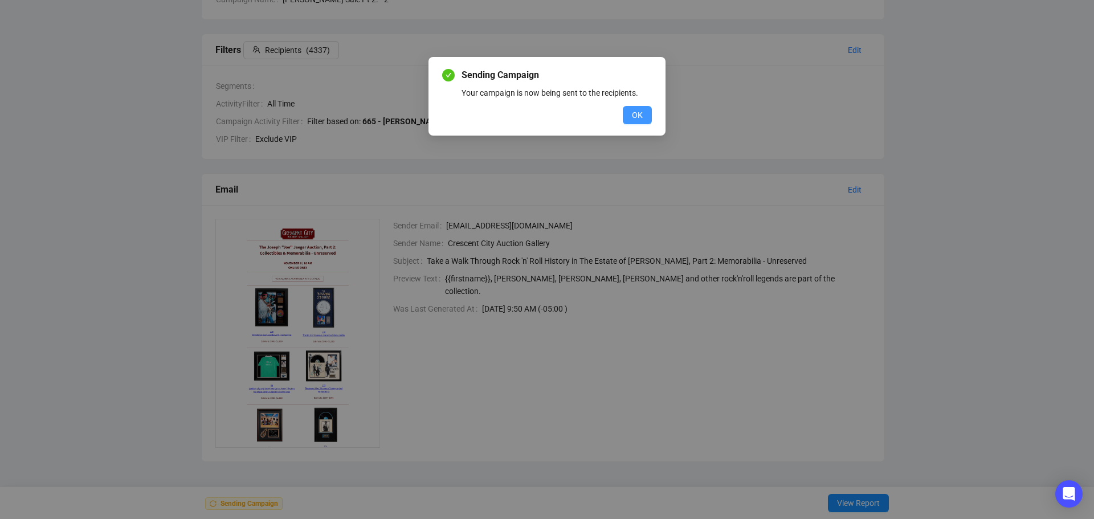
click at [636, 112] on span "OK" at bounding box center [637, 115] width 11 height 13
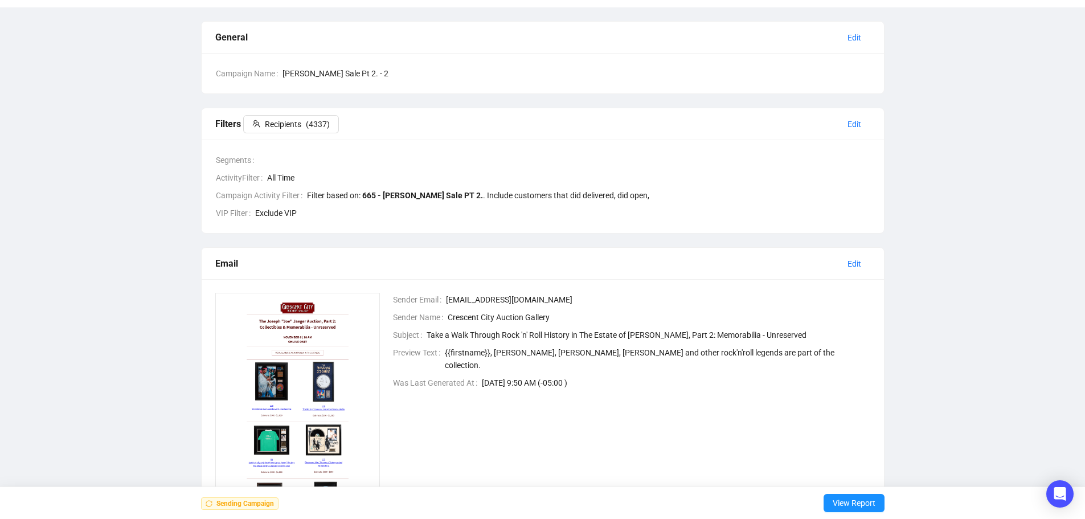
scroll to position [0, 0]
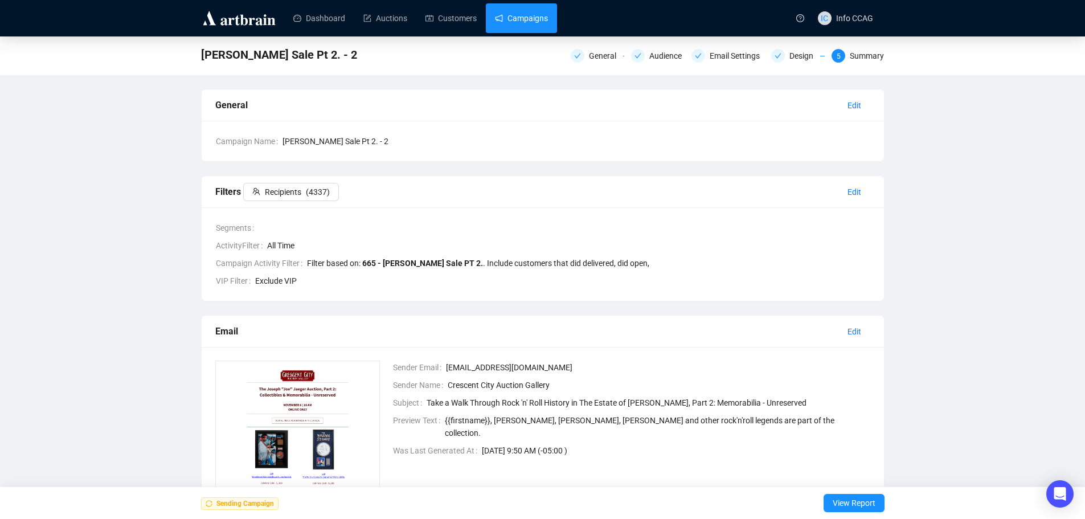
click at [542, 23] on link "Campaigns" at bounding box center [521, 18] width 53 height 30
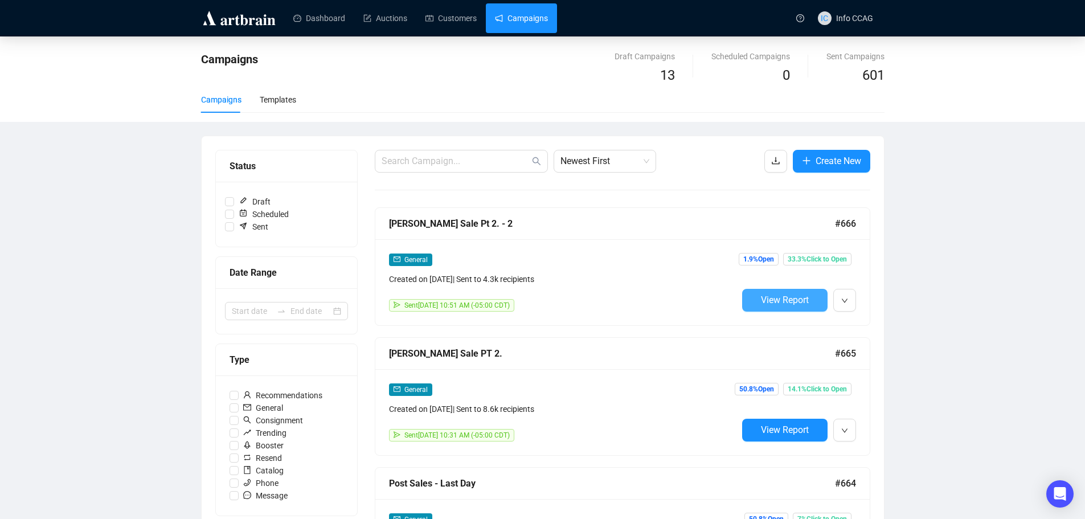
click at [771, 301] on span "View Report" at bounding box center [785, 300] width 48 height 11
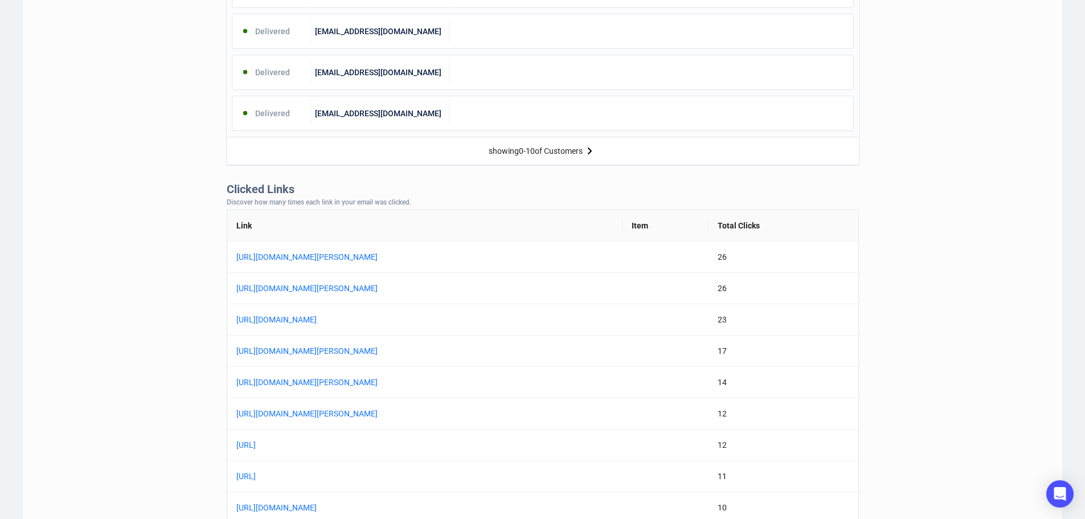
scroll to position [855, 0]
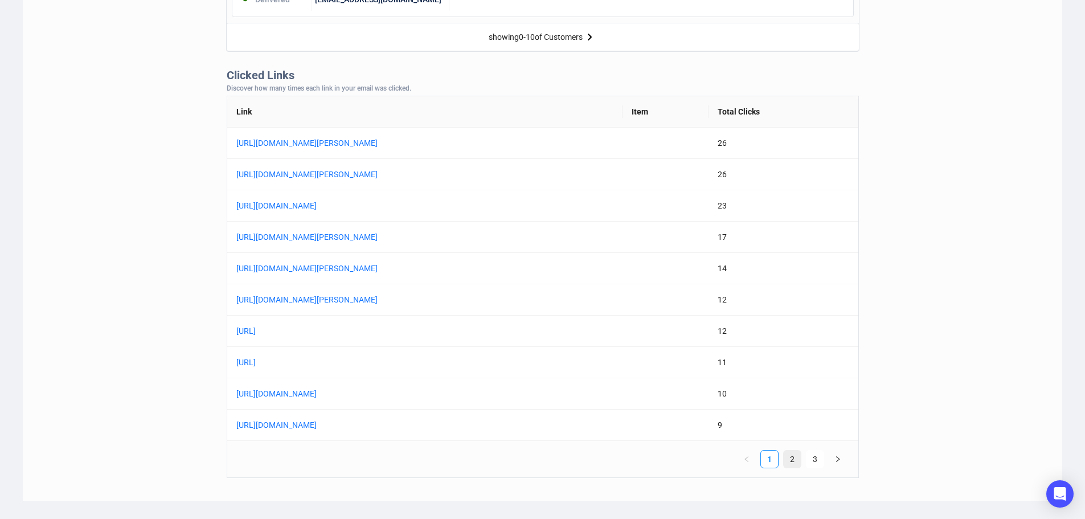
click at [789, 459] on link "2" at bounding box center [792, 459] width 17 height 17
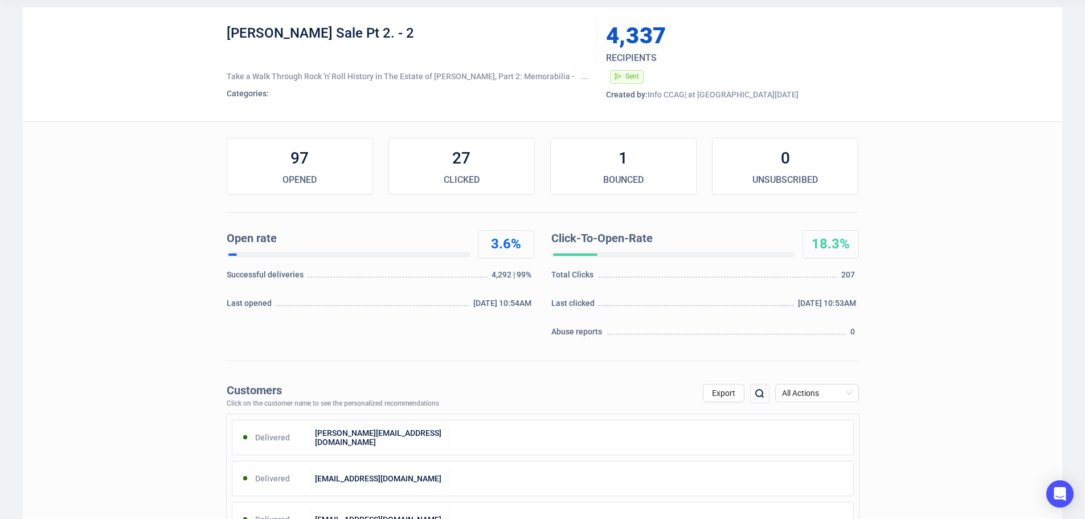
scroll to position [0, 0]
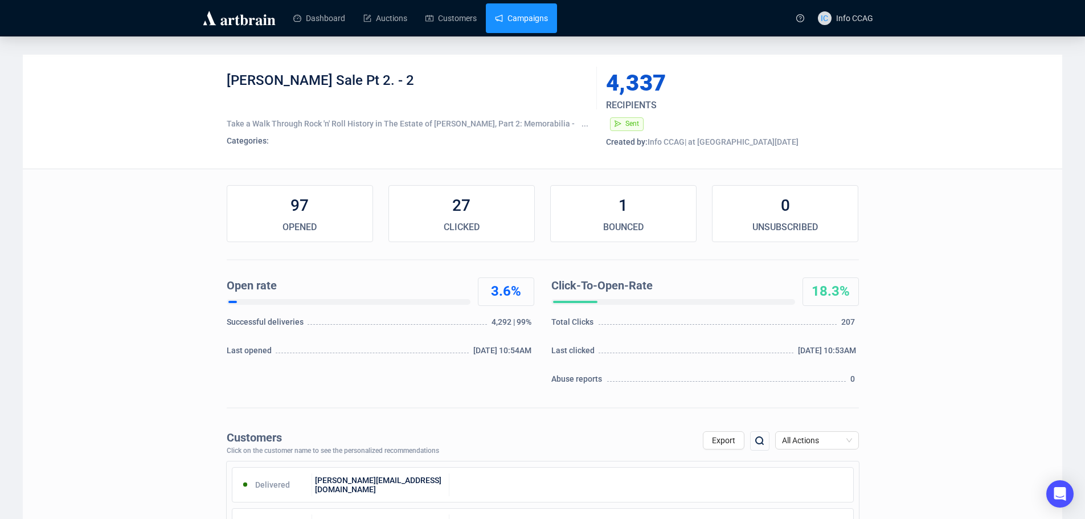
click at [519, 18] on link "Campaigns" at bounding box center [521, 18] width 53 height 30
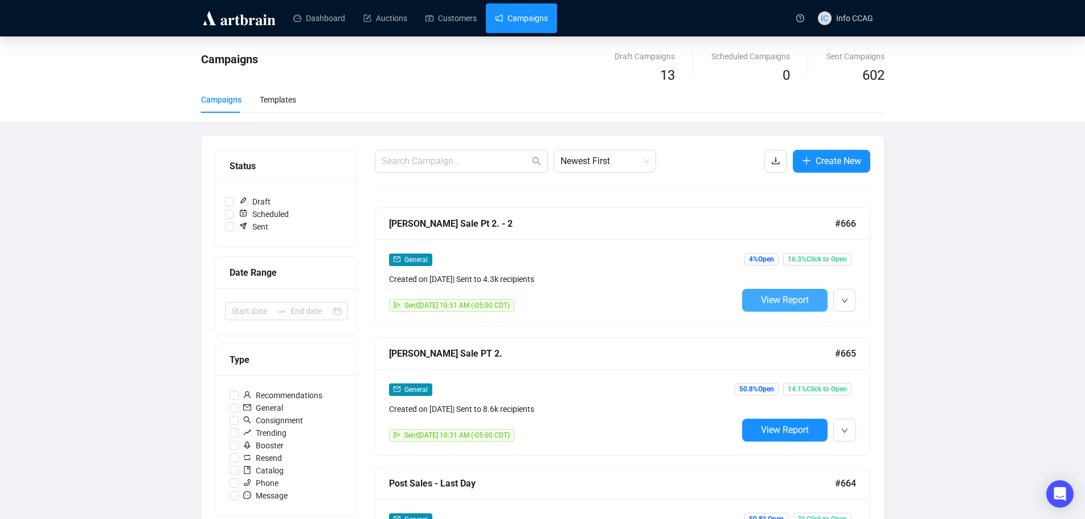
click at [801, 303] on span "View Report" at bounding box center [785, 300] width 48 height 11
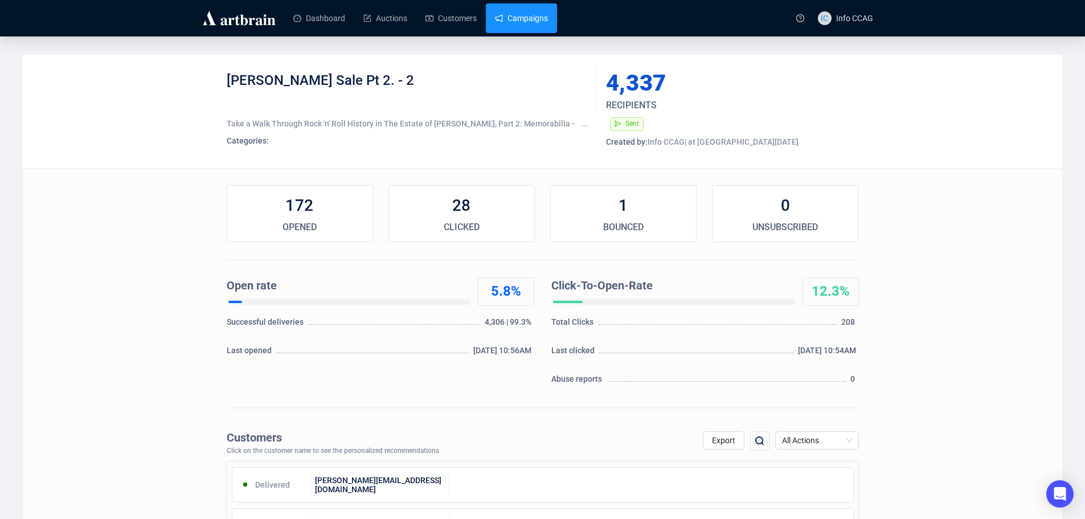
click at [512, 21] on link "Campaigns" at bounding box center [521, 18] width 53 height 30
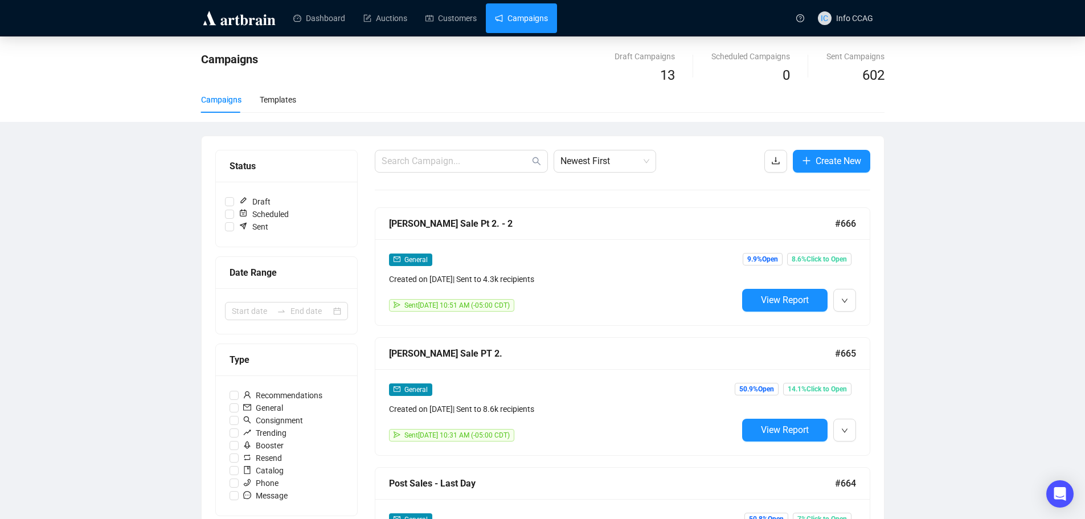
click at [858, 303] on div "General Created on [DATE] | Sent to 4.3k recipients Sent [DATE] 10:51 AM (-05:0…" at bounding box center [622, 282] width 495 height 86
click at [845, 301] on icon "down" at bounding box center [845, 301] width 6 height 4
click at [862, 355] on span "Duplicate" at bounding box center [900, 361] width 89 height 13
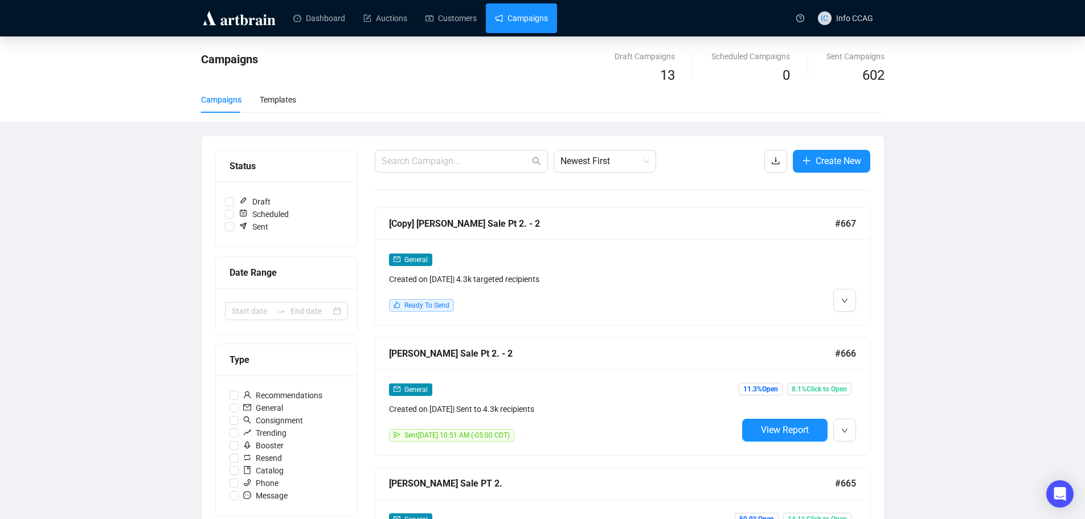
click at [514, 297] on div "General Created on [DATE] | 4.3k targeted recipients Ready To Send" at bounding box center [563, 282] width 349 height 59
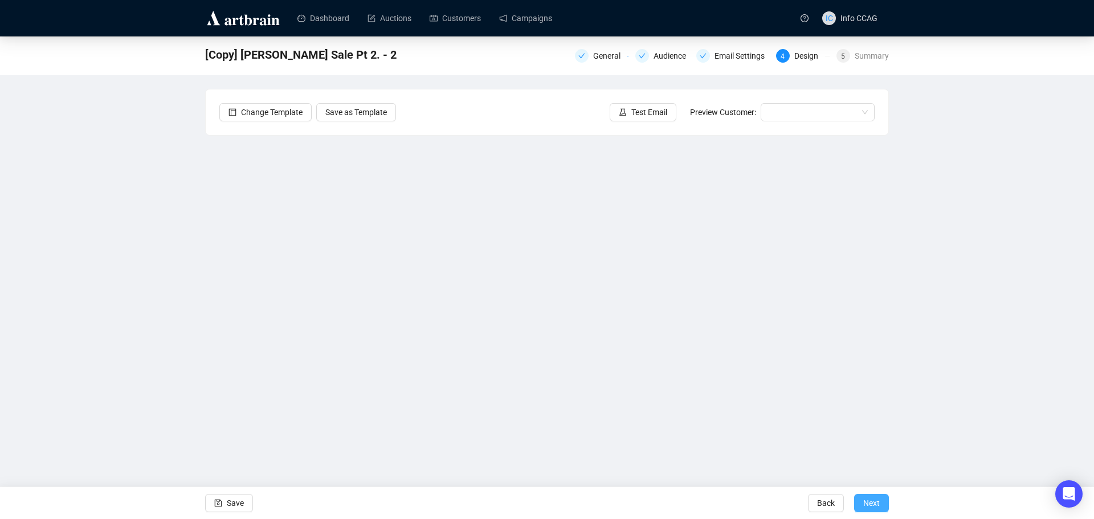
click at [876, 508] on span "Next" at bounding box center [871, 503] width 17 height 32
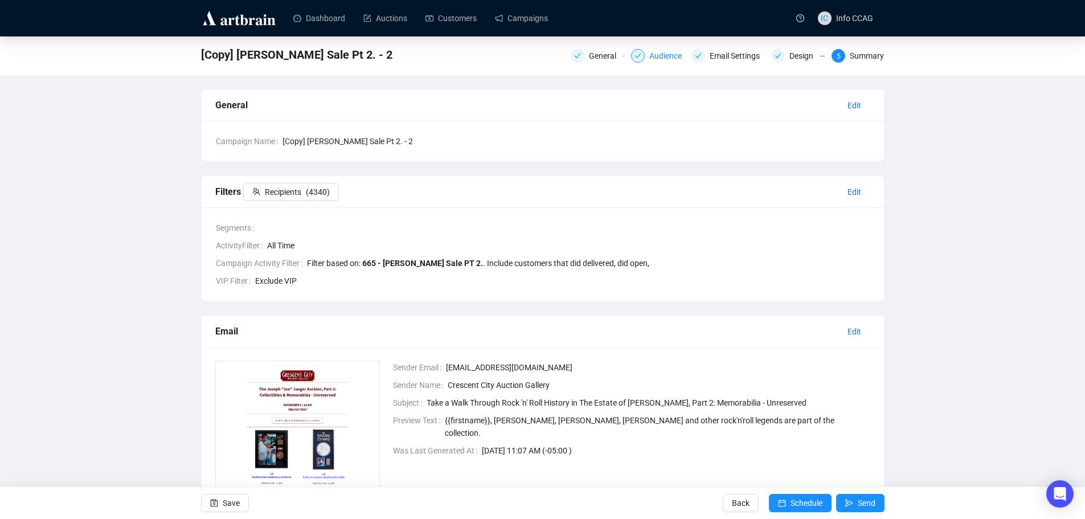
click at [652, 54] on div "Audience" at bounding box center [669, 56] width 39 height 14
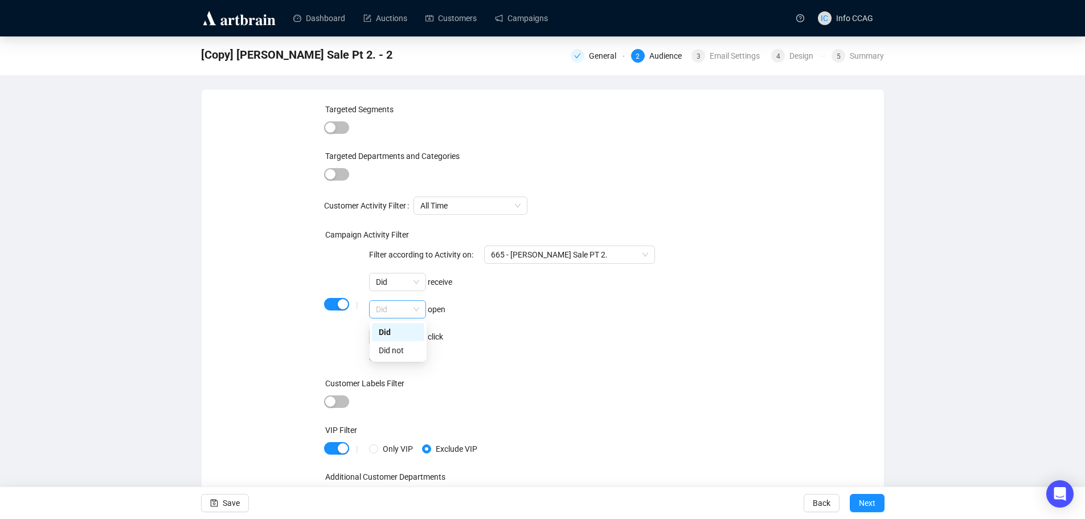
click at [413, 306] on span "Did" at bounding box center [397, 309] width 43 height 17
click at [406, 348] on div "Did not" at bounding box center [398, 350] width 39 height 13
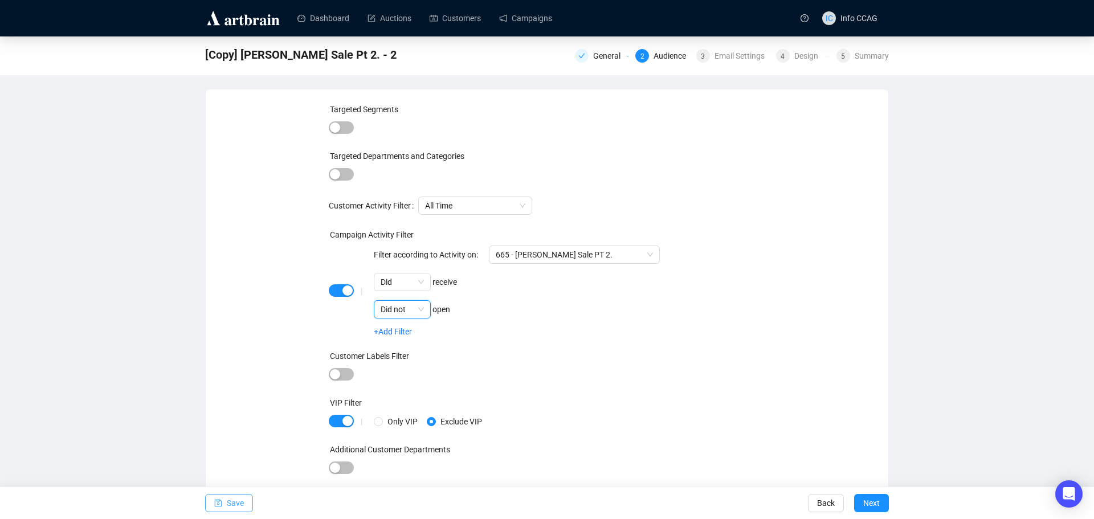
click at [226, 506] on button "Save" at bounding box center [229, 503] width 48 height 18
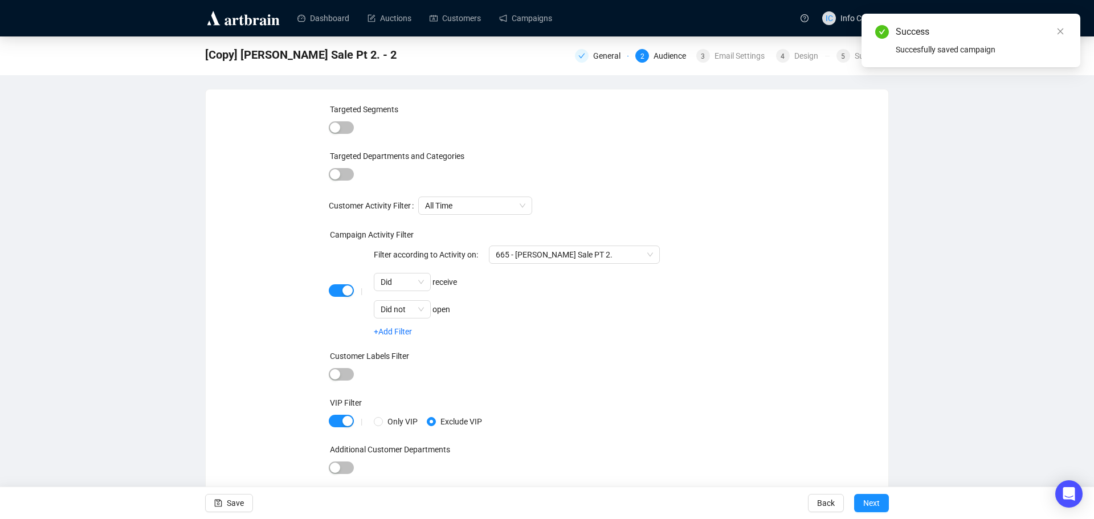
click at [889, 151] on div "[Copy] [PERSON_NAME] Sale Pt 2. - 2 General 2 Audience 3 Email Settings 4 Desig…" at bounding box center [547, 270] width 1094 height 468
click at [1063, 28] on icon "close" at bounding box center [1060, 31] width 8 height 8
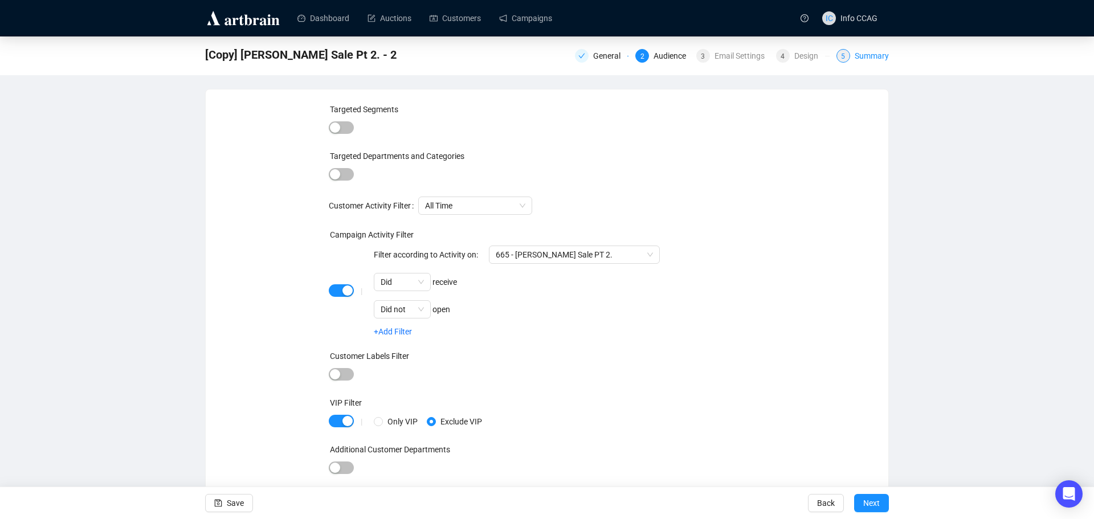
click at [887, 58] on div "Summary" at bounding box center [872, 56] width 34 height 14
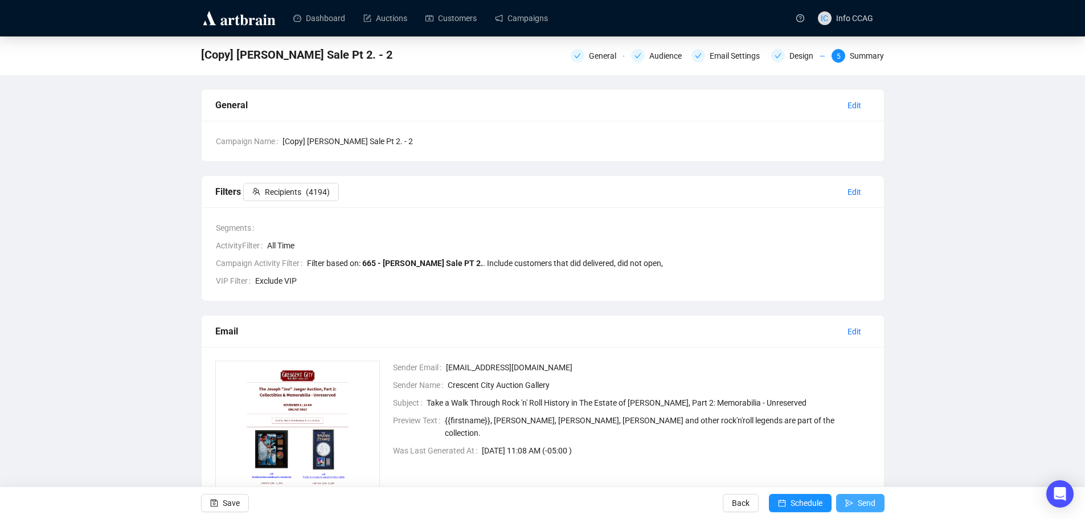
click at [850, 496] on span "submit" at bounding box center [850, 503] width 8 height 32
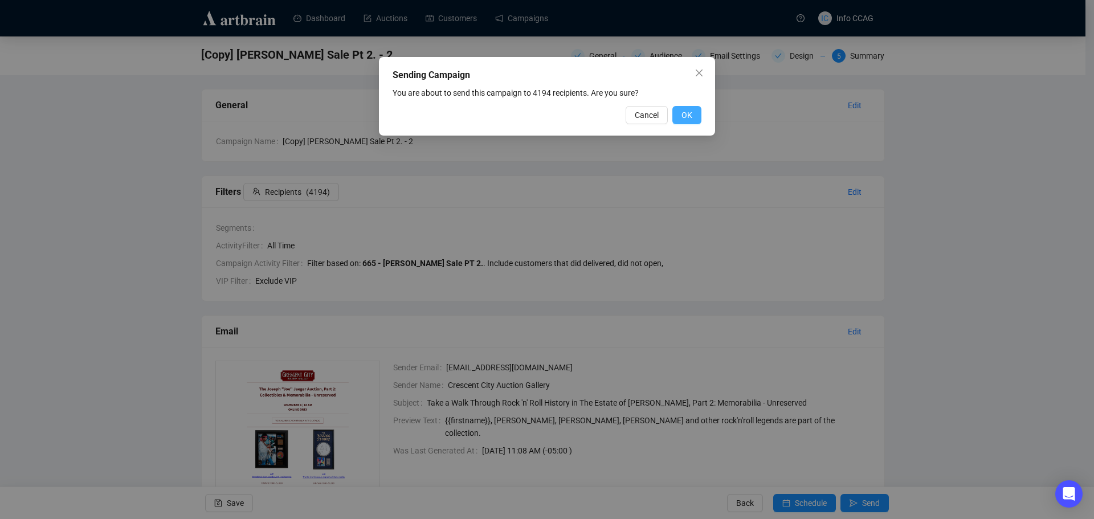
click at [688, 119] on span "OK" at bounding box center [686, 115] width 11 height 13
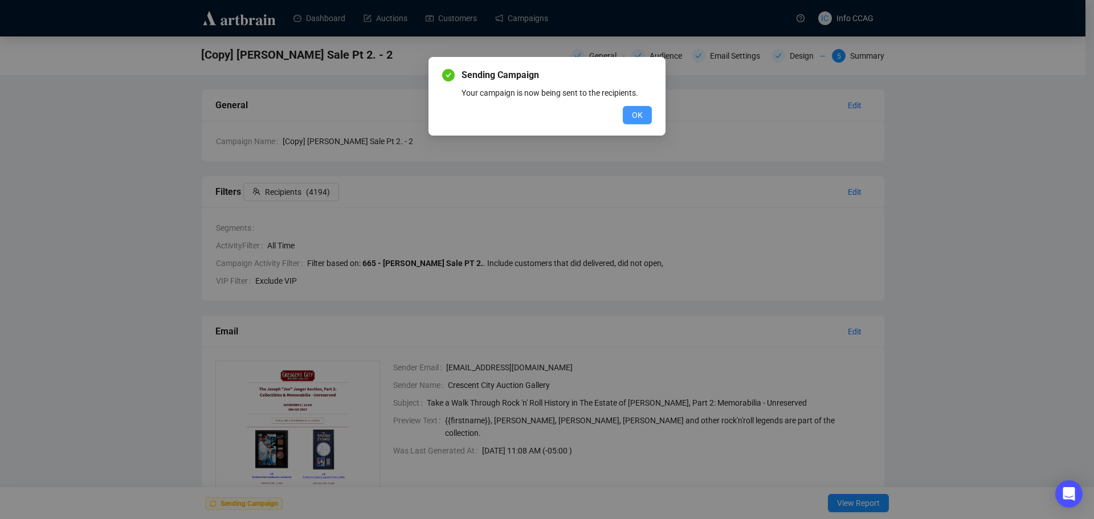
click at [638, 116] on span "OK" at bounding box center [637, 115] width 11 height 13
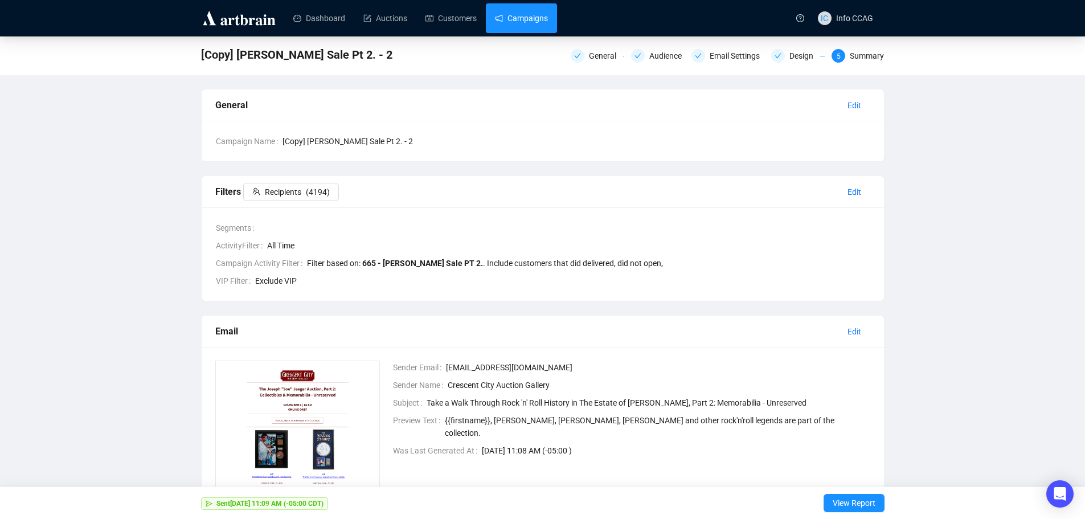
click at [519, 26] on link "Campaigns" at bounding box center [521, 18] width 53 height 30
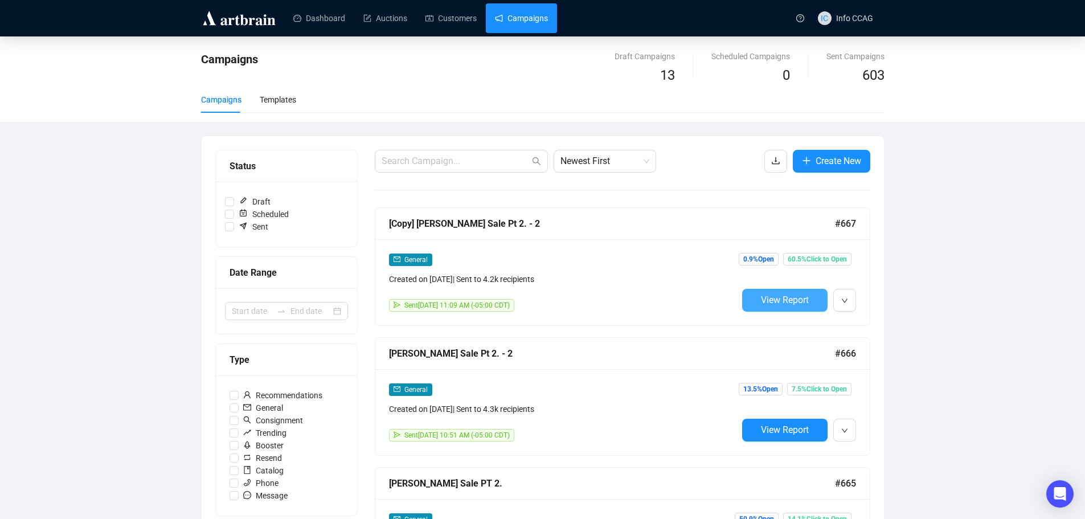
click at [801, 304] on span "View Report" at bounding box center [785, 300] width 48 height 11
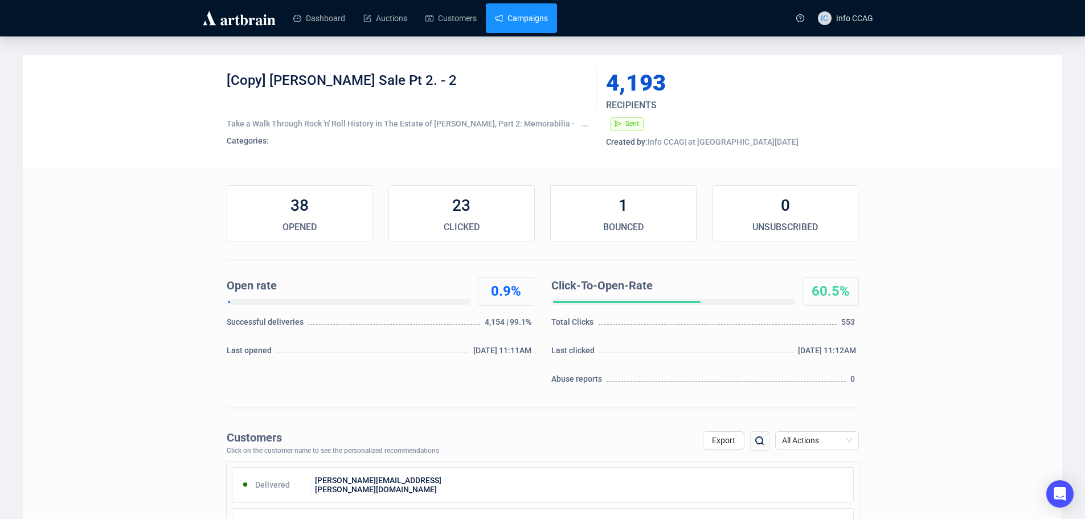
click at [515, 26] on link "Campaigns" at bounding box center [521, 18] width 53 height 30
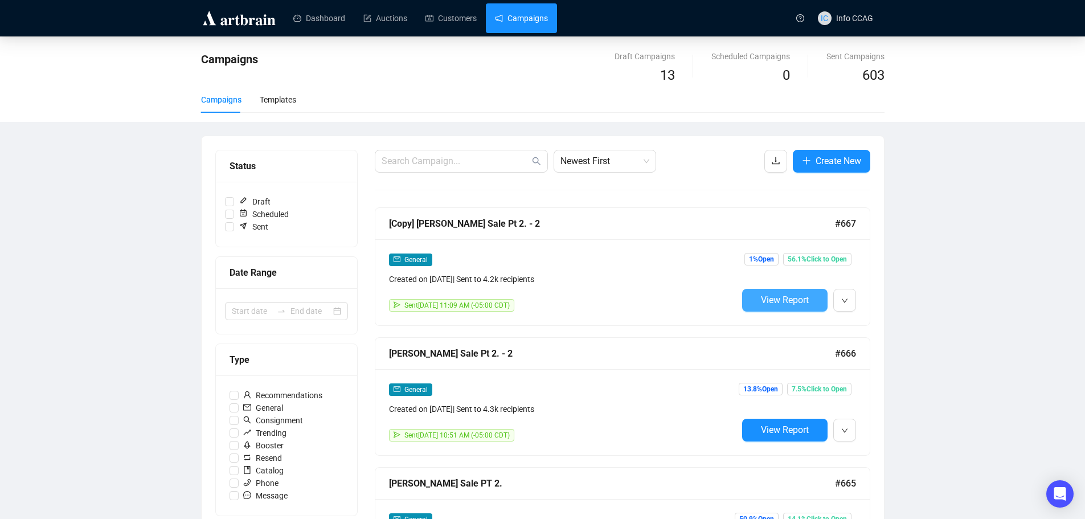
click at [772, 303] on span "View Report" at bounding box center [785, 300] width 48 height 11
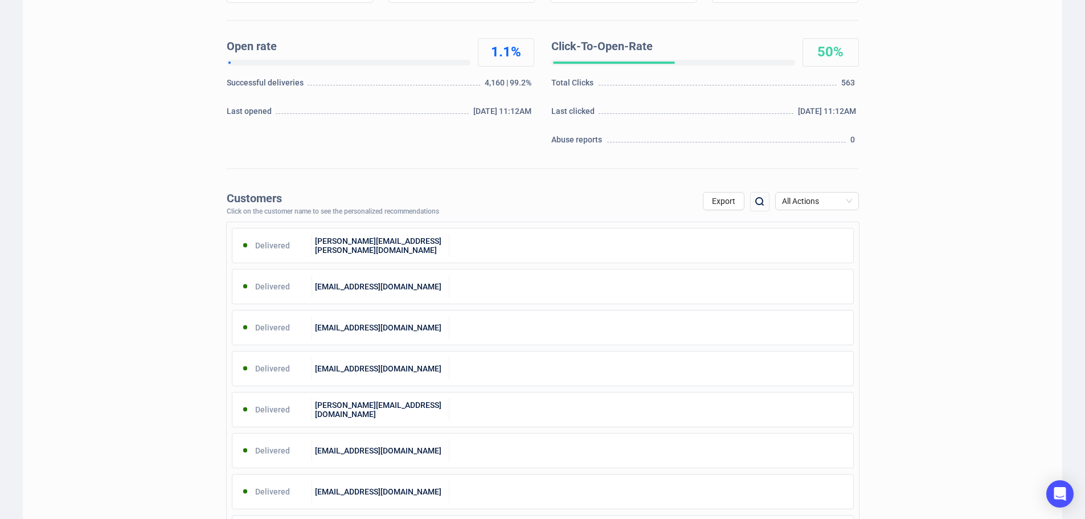
scroll to position [228, 0]
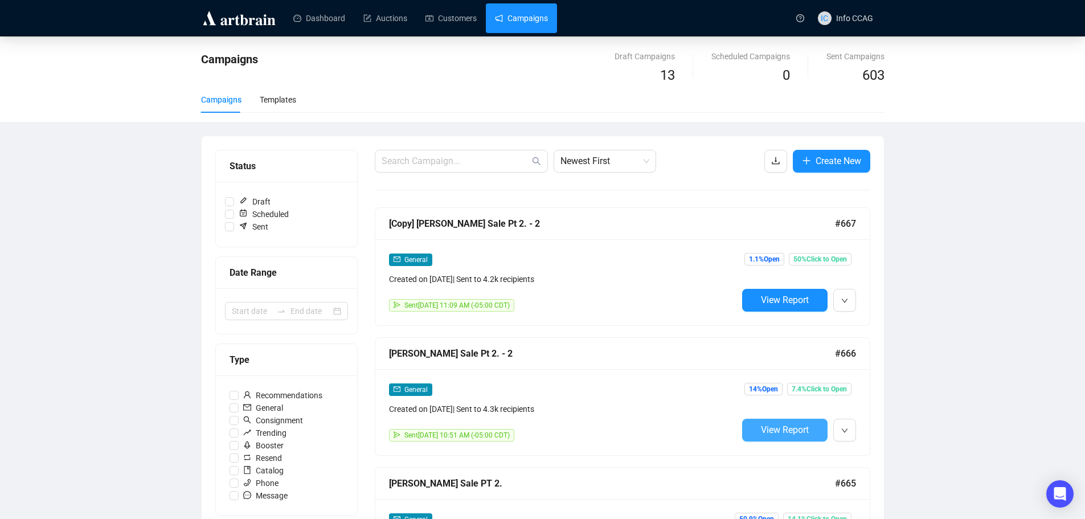
click at [781, 432] on span "View Report" at bounding box center [785, 429] width 48 height 11
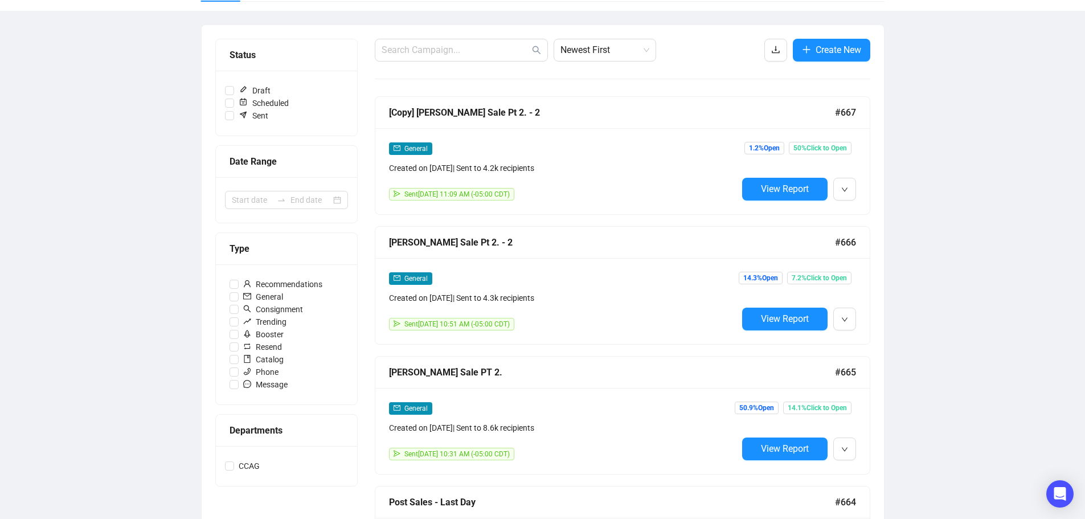
scroll to position [114, 0]
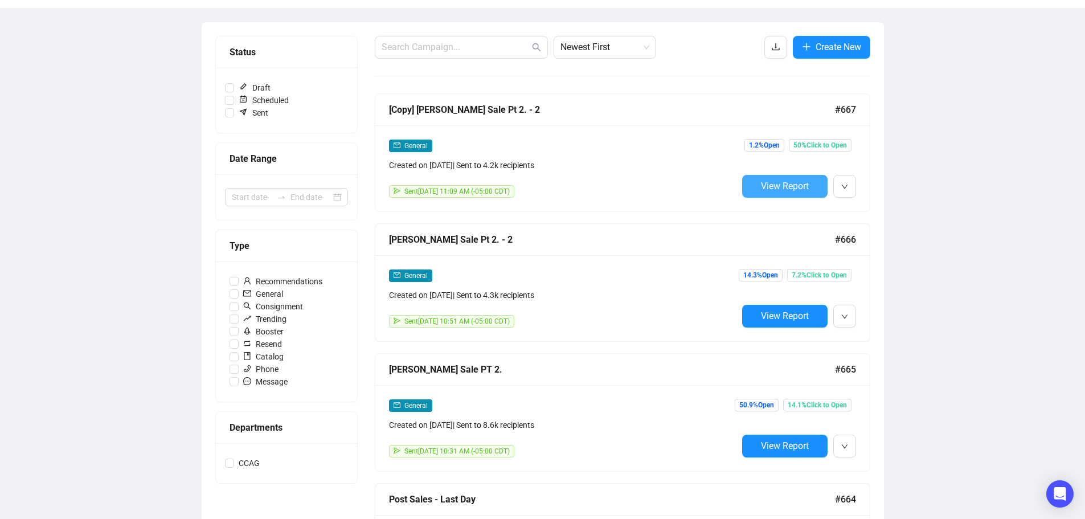
click at [797, 183] on span "View Report" at bounding box center [785, 186] width 48 height 11
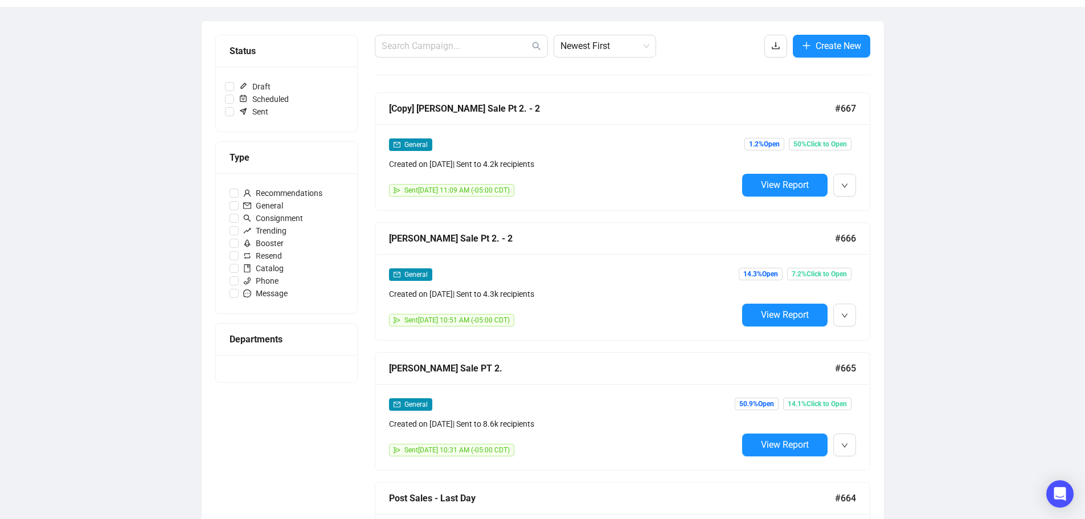
scroll to position [115, 0]
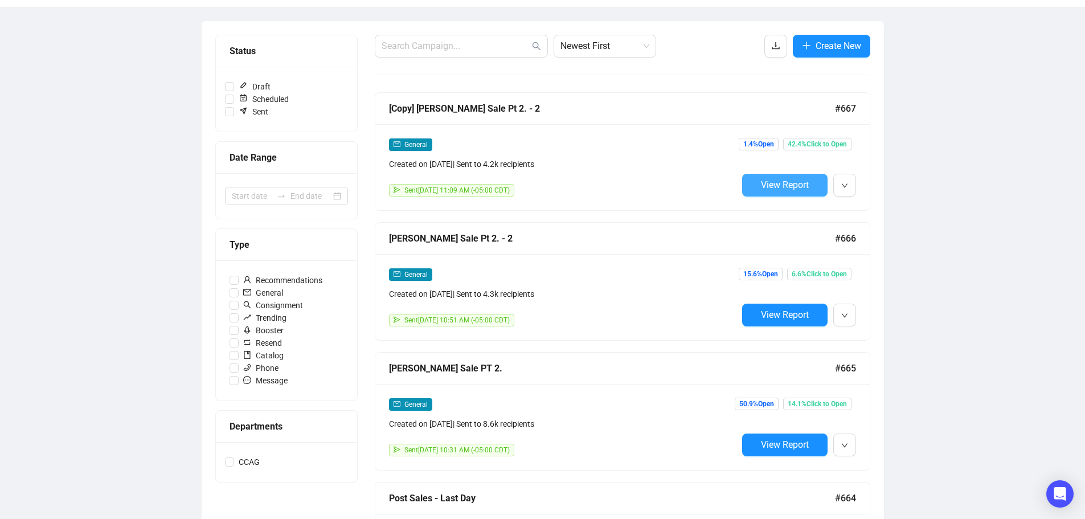
click at [754, 186] on button "View Report" at bounding box center [784, 185] width 85 height 23
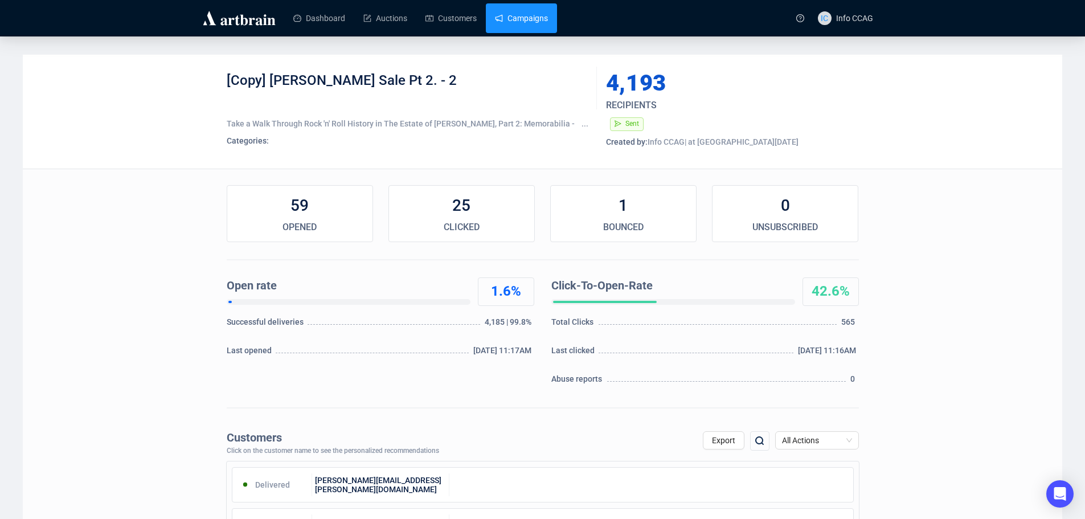
click at [516, 21] on link "Campaigns" at bounding box center [521, 18] width 53 height 30
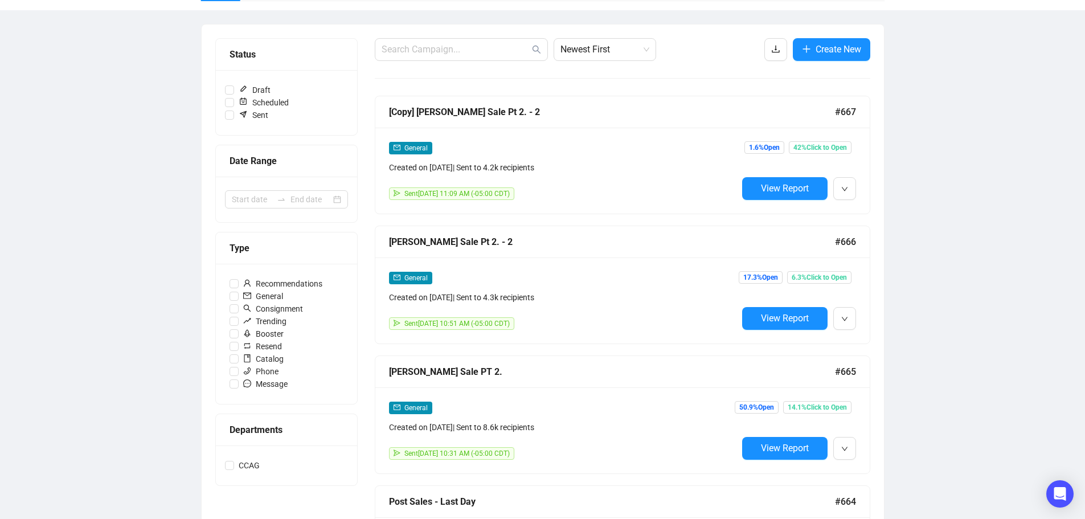
scroll to position [114, 0]
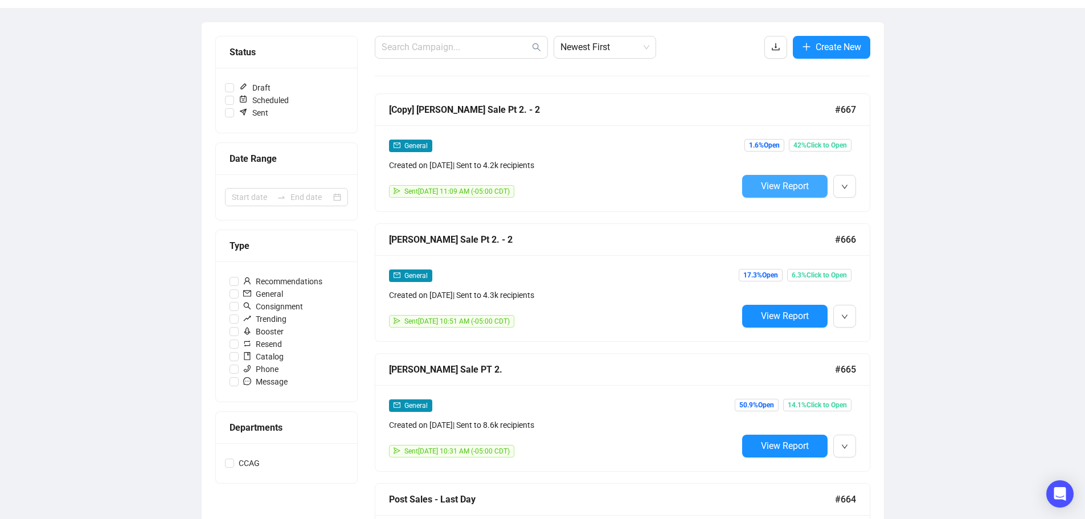
click at [786, 182] on span "View Report" at bounding box center [785, 186] width 48 height 11
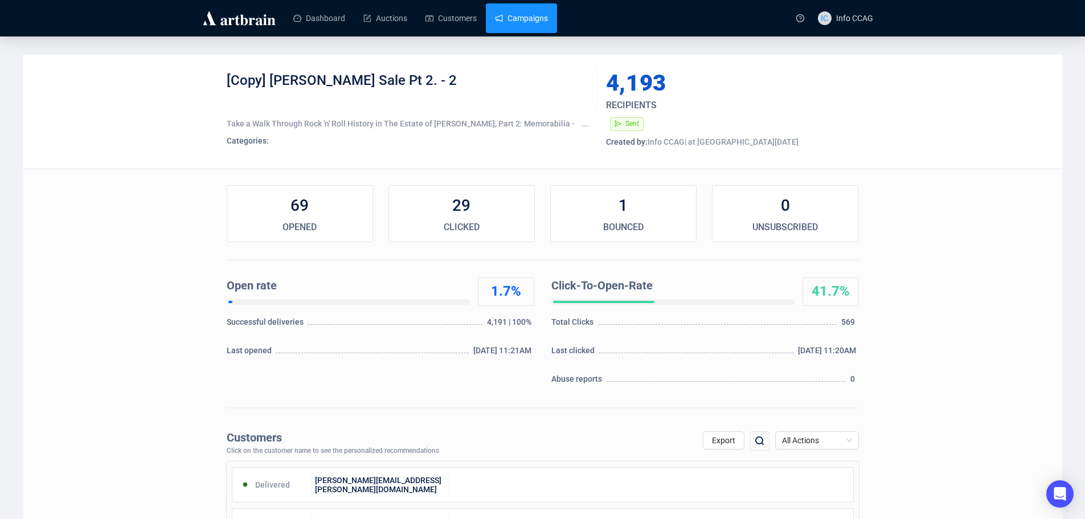
click at [514, 22] on link "Campaigns" at bounding box center [521, 18] width 53 height 30
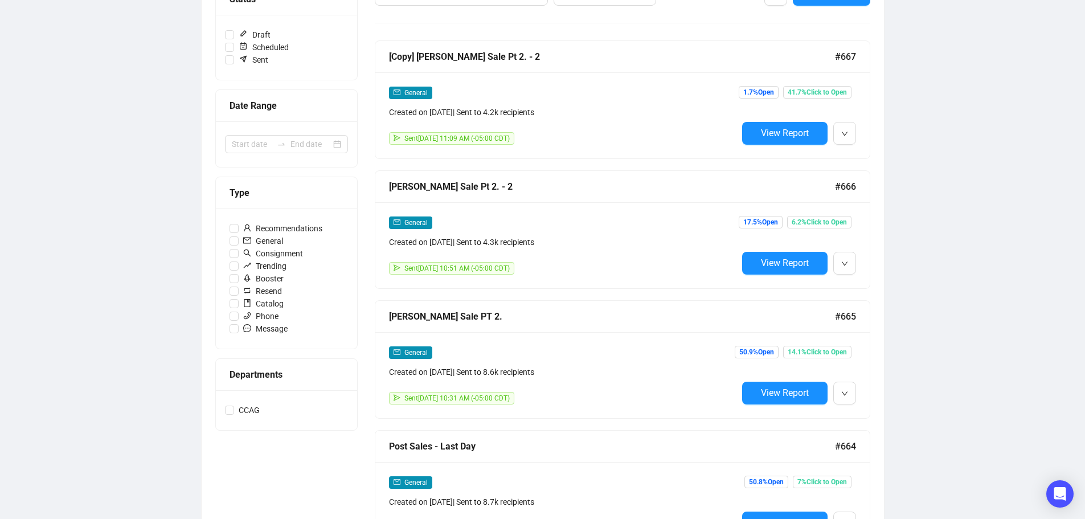
scroll to position [171, 0]
